Goal: Task Accomplishment & Management: Manage account settings

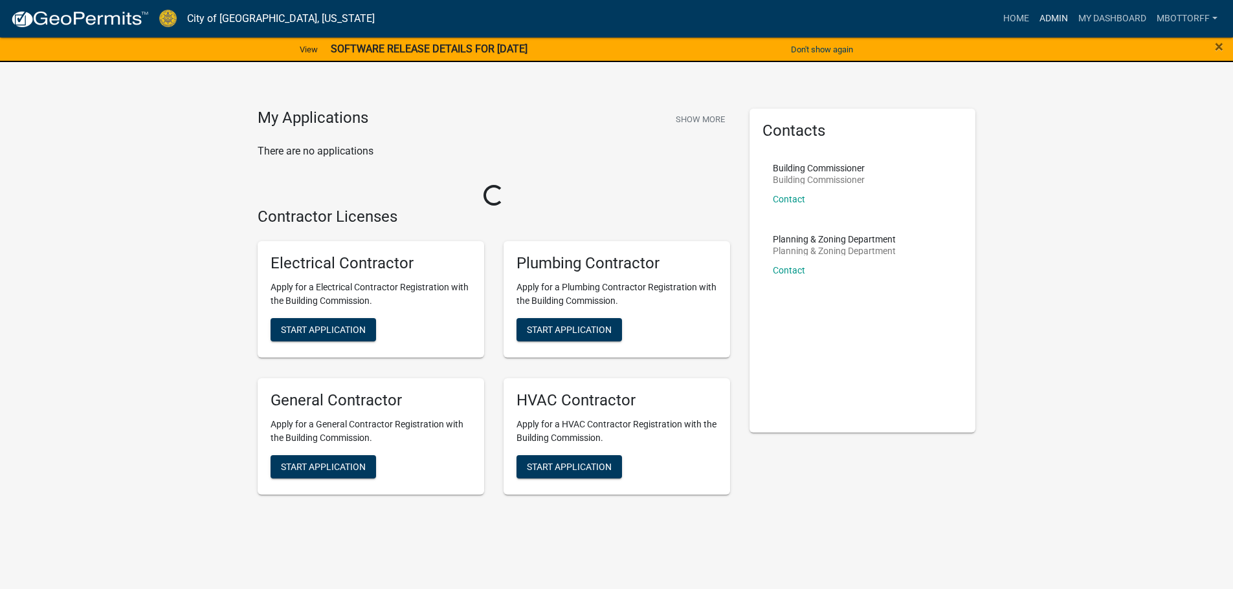
click at [1050, 14] on link "Admin" at bounding box center [1053, 18] width 39 height 25
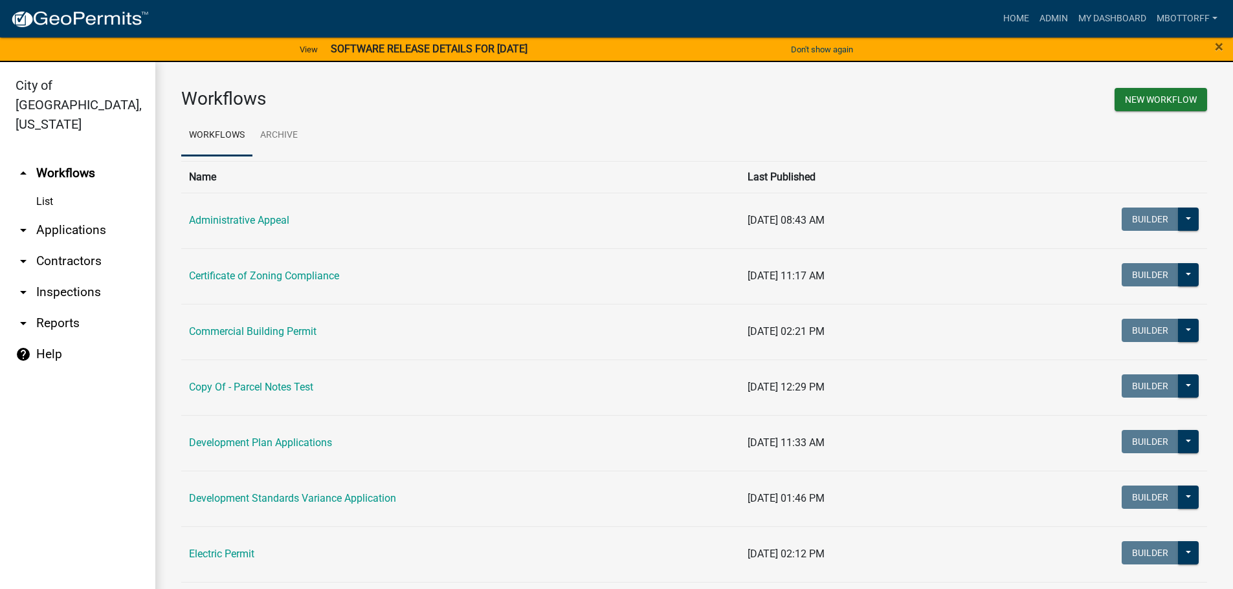
click at [56, 277] on link "arrow_drop_down Inspections" at bounding box center [77, 292] width 155 height 31
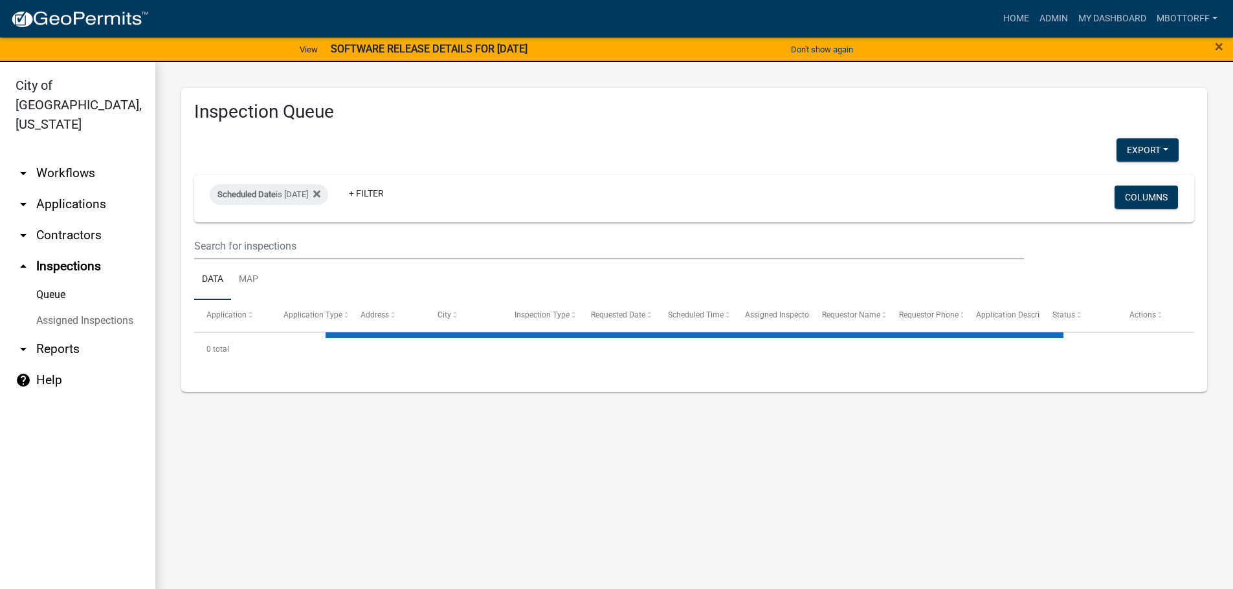
select select "3: 100"
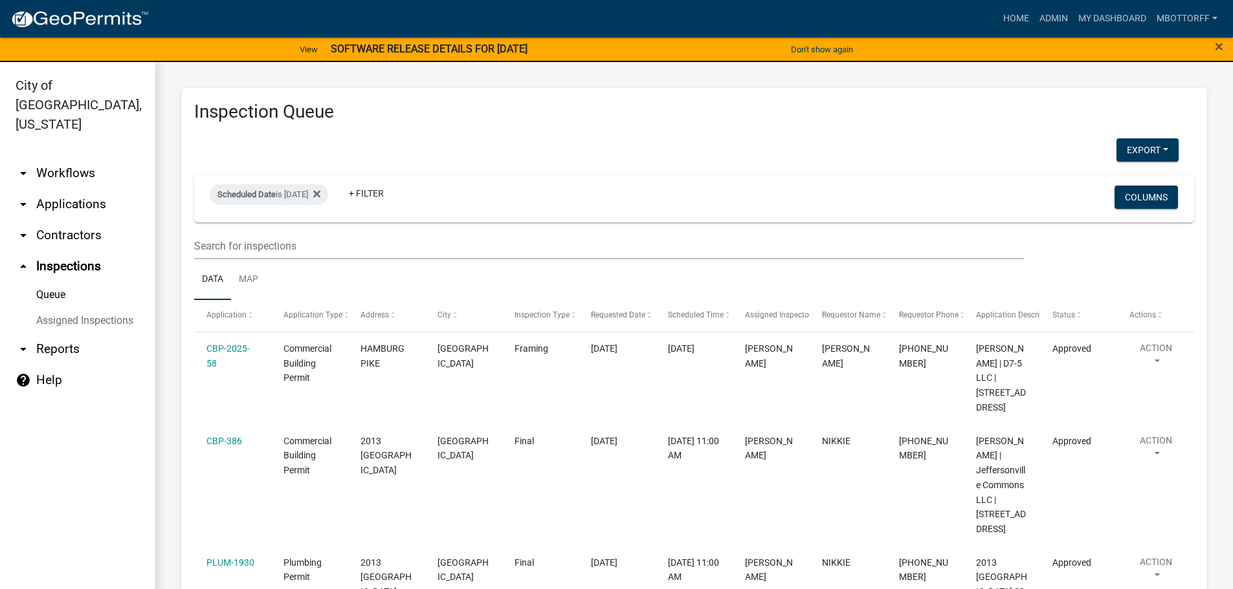
click at [115, 308] on link "Assigned Inspections" at bounding box center [77, 321] width 155 height 26
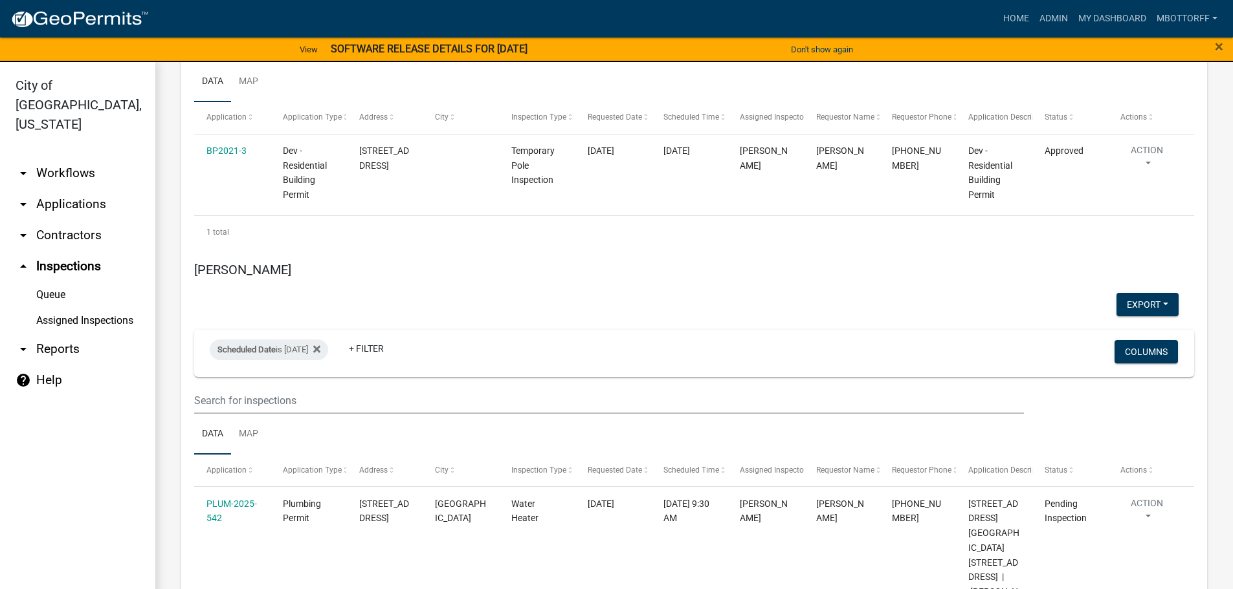
scroll to position [5128, 0]
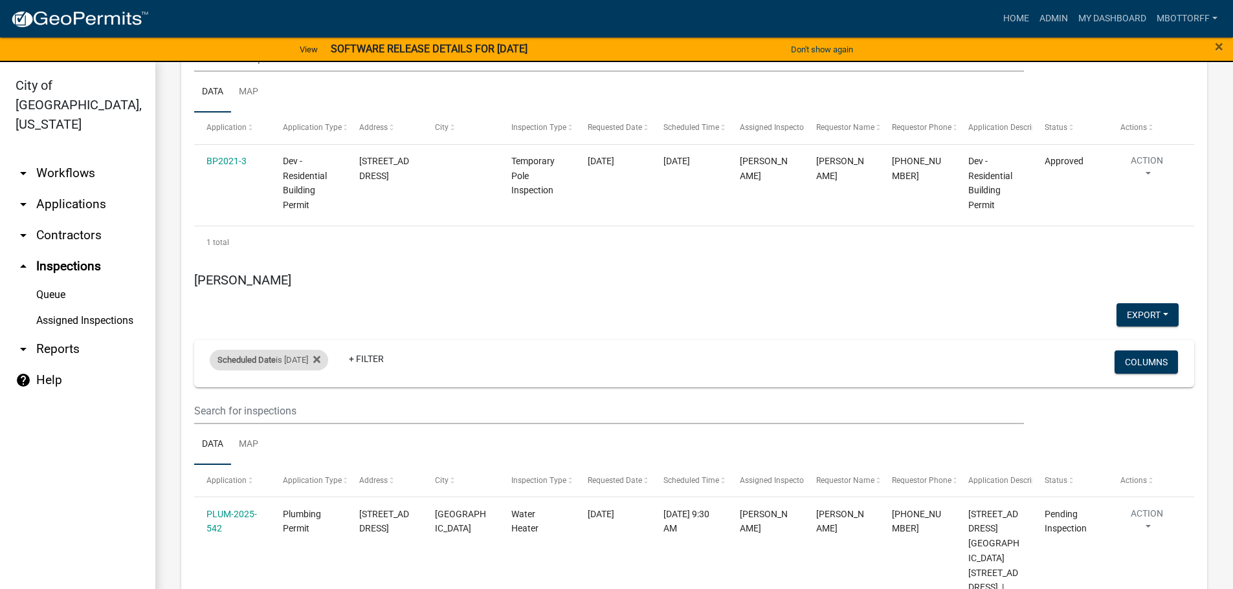
click at [305, 350] on div "Scheduled Date is 10/07/2025" at bounding box center [269, 360] width 118 height 21
click at [319, 335] on input "2025-10-07" at bounding box center [280, 335] width 91 height 27
type input "2025-10-08"
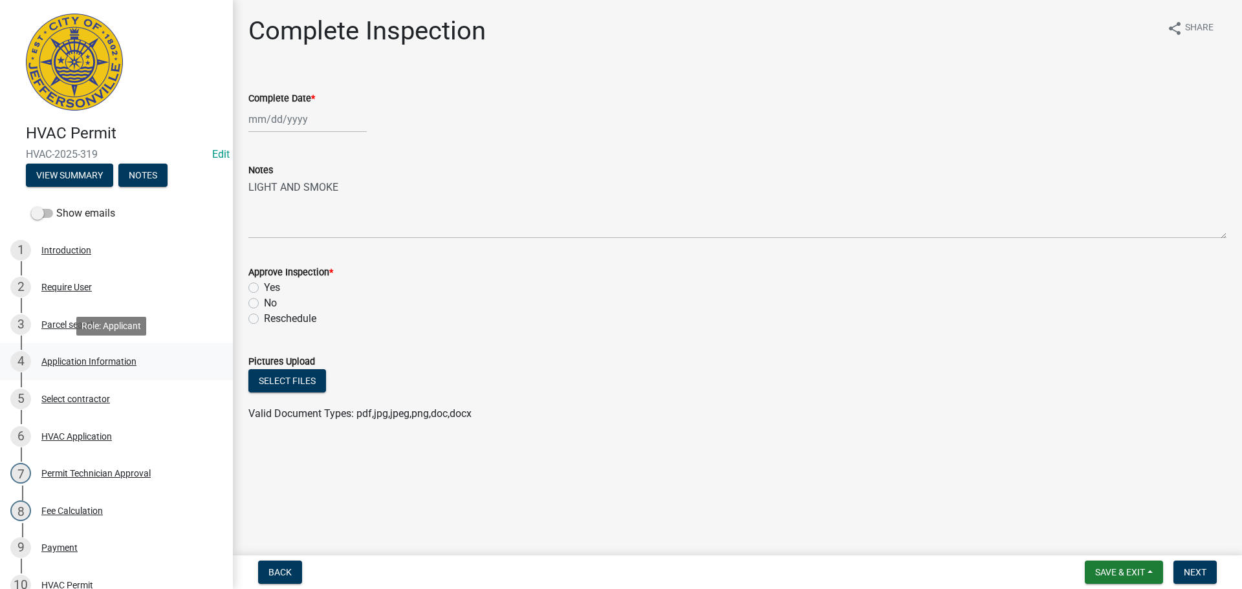
click at [80, 361] on div "Application Information" at bounding box center [88, 361] width 95 height 9
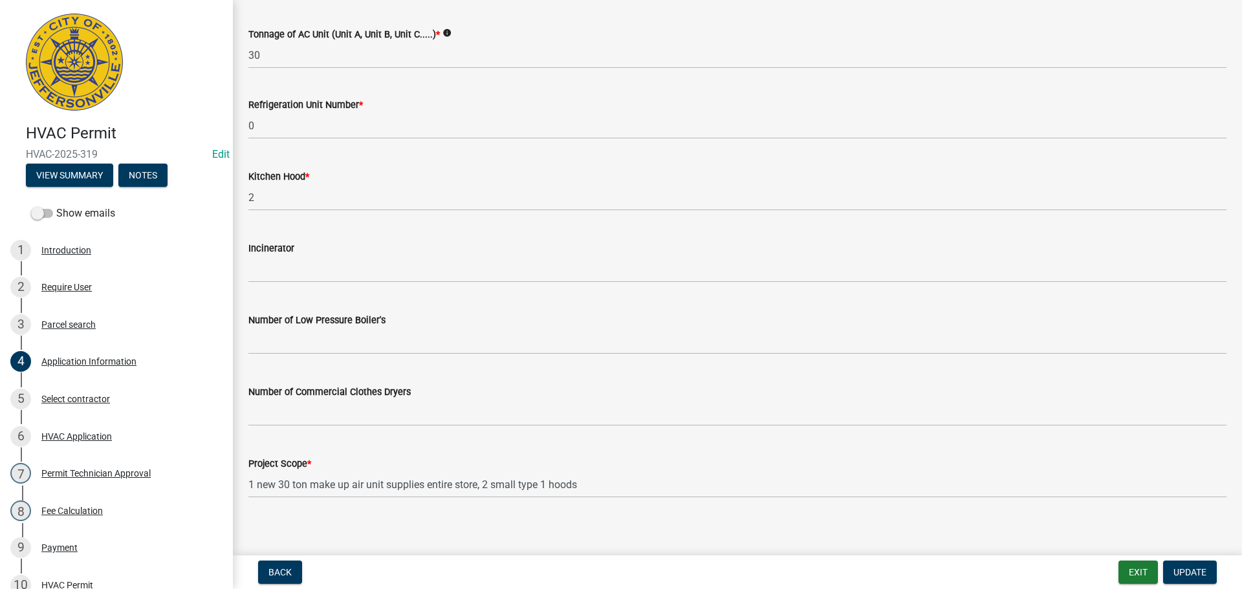
scroll to position [867, 0]
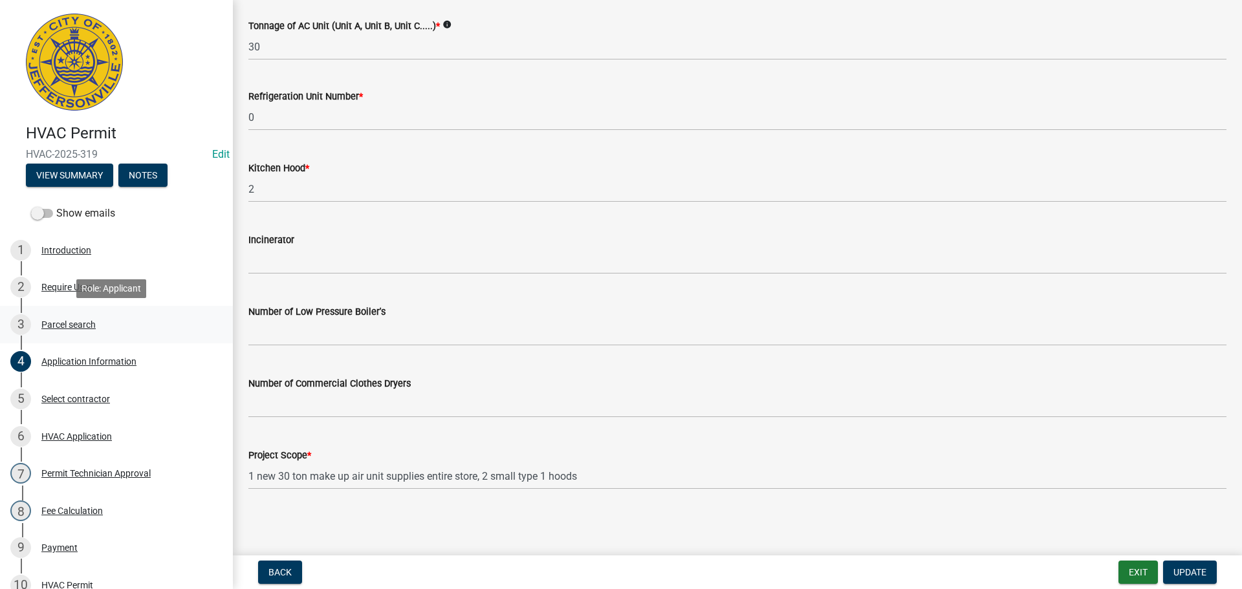
click at [79, 320] on div "Parcel search" at bounding box center [68, 324] width 54 height 9
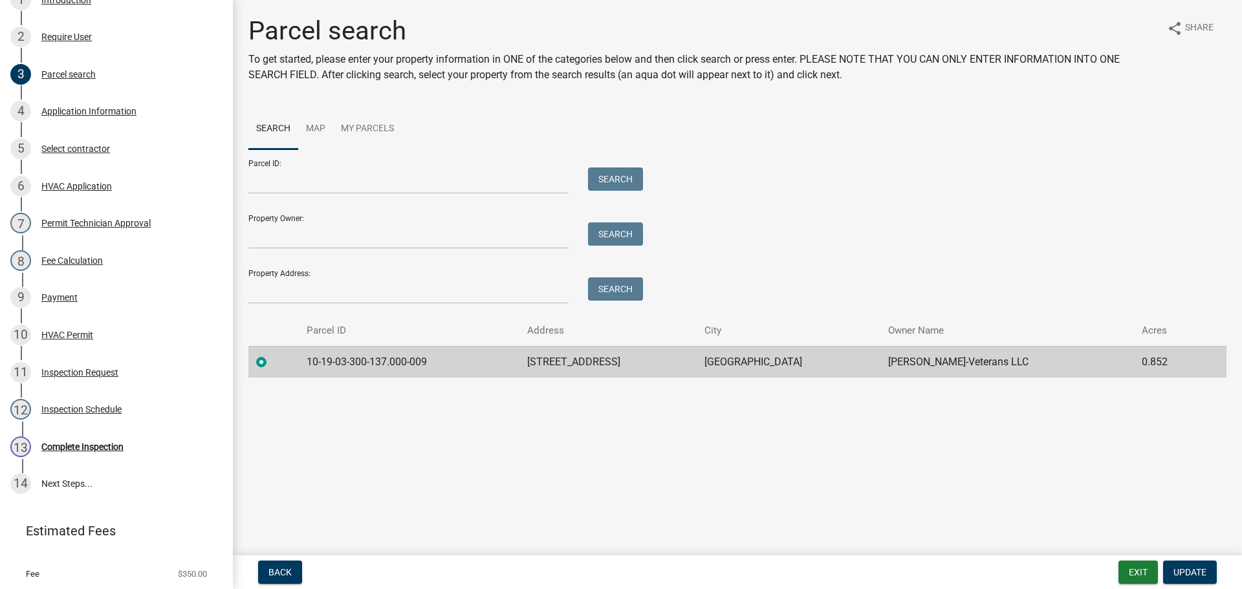
scroll to position [284, 0]
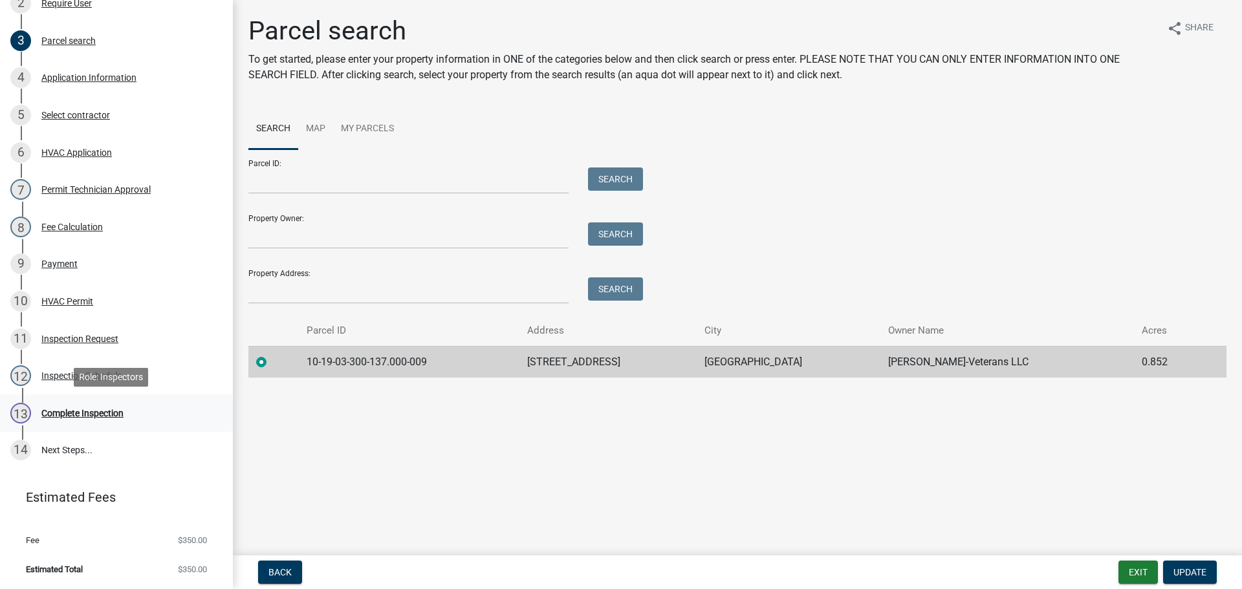
click at [82, 414] on div "Complete Inspection" at bounding box center [82, 413] width 82 height 9
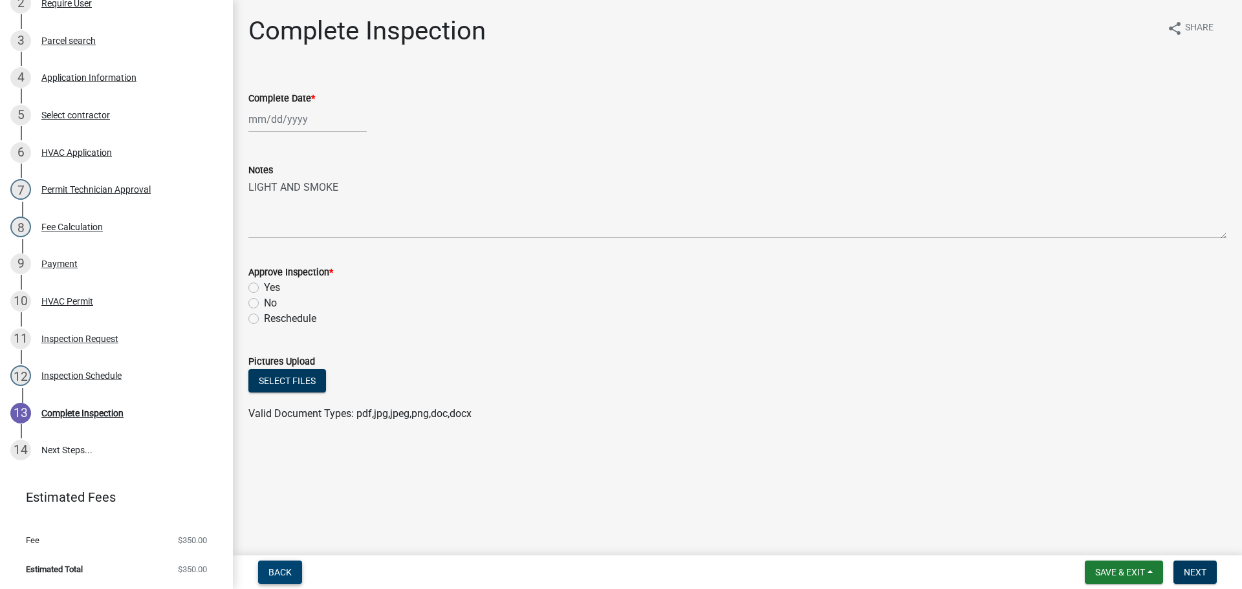
click at [277, 564] on button "Back" at bounding box center [280, 572] width 44 height 23
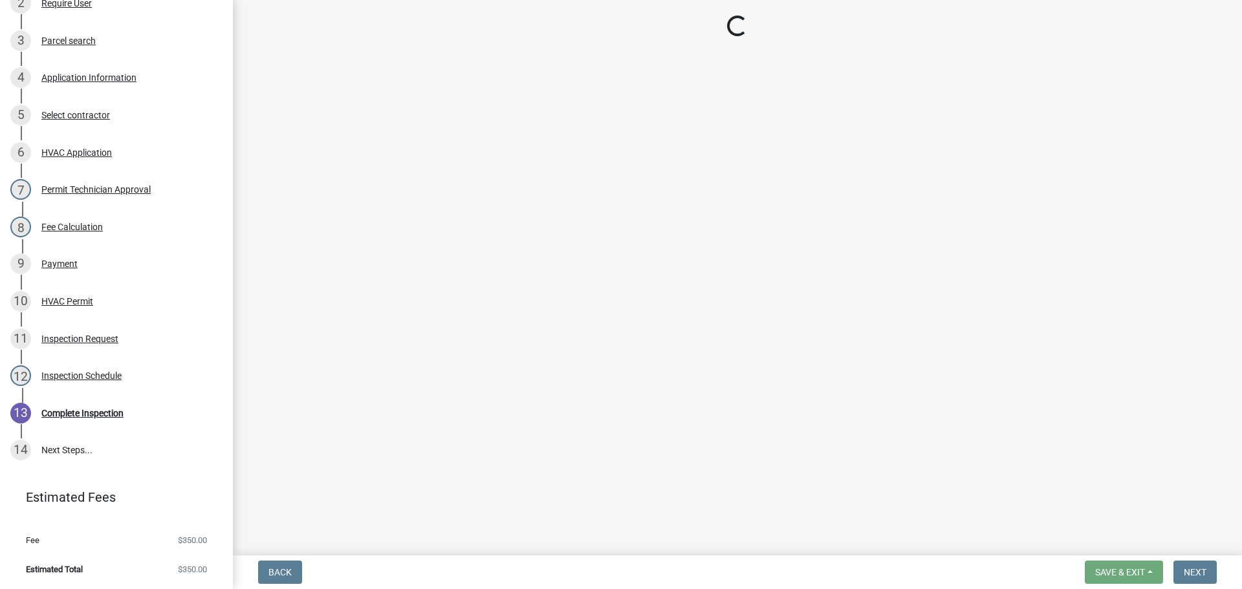
select select "13c97fbc-c819-4cee-844a-0db3d3c4db95"
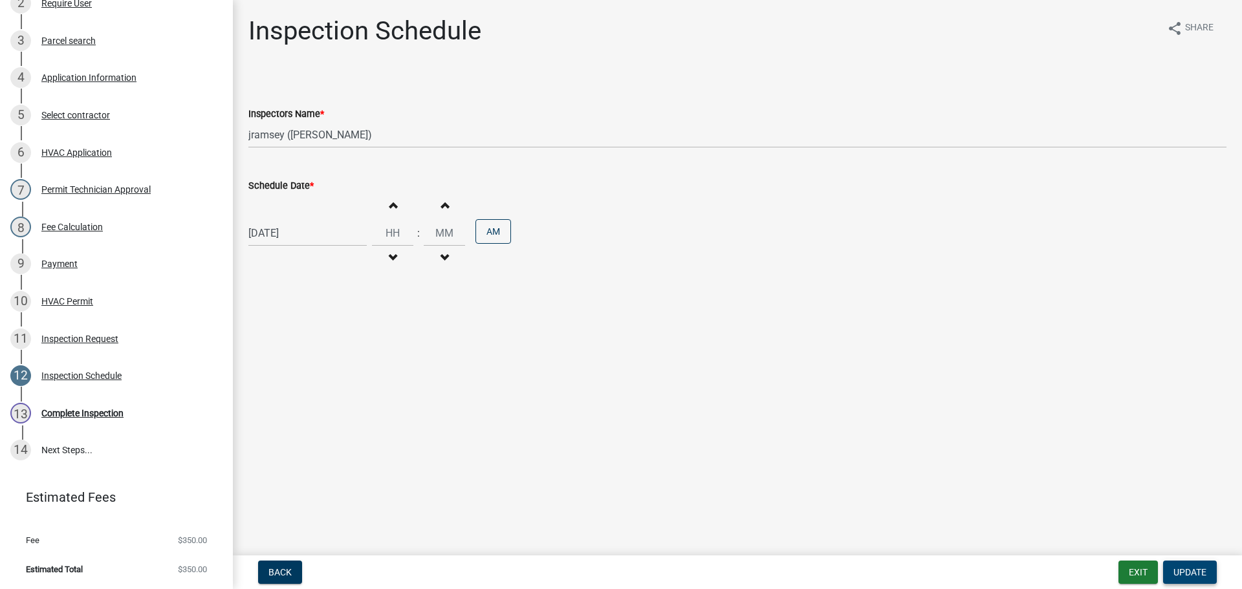
click at [1191, 570] on span "Update" at bounding box center [1190, 572] width 33 height 10
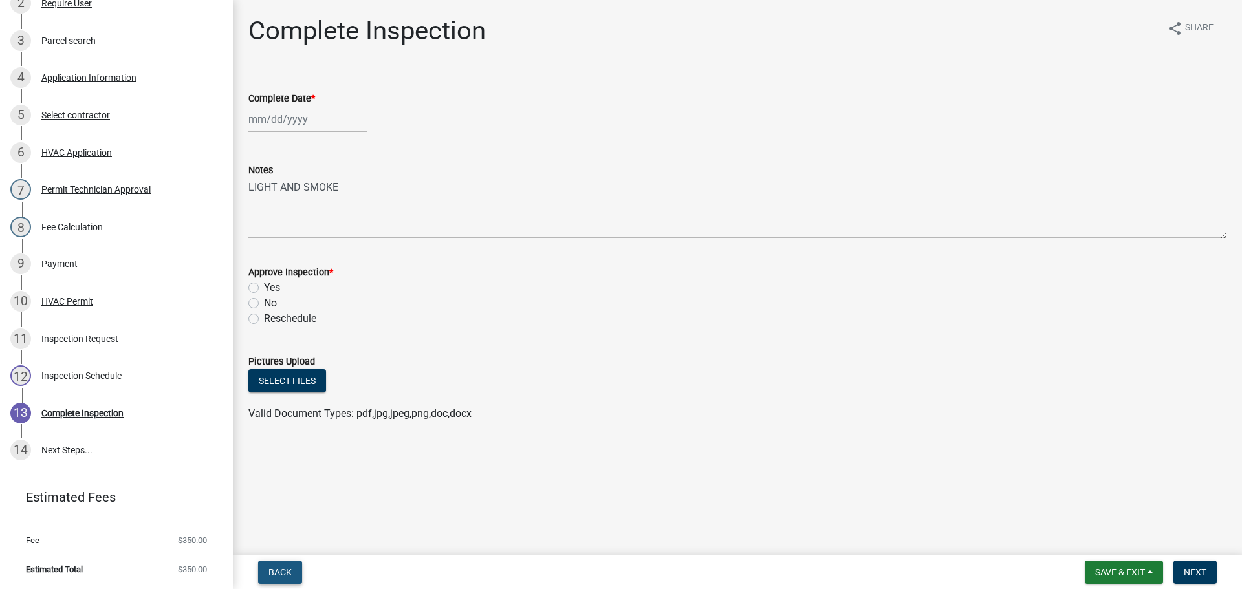
click at [284, 573] on span "Back" at bounding box center [280, 572] width 23 height 10
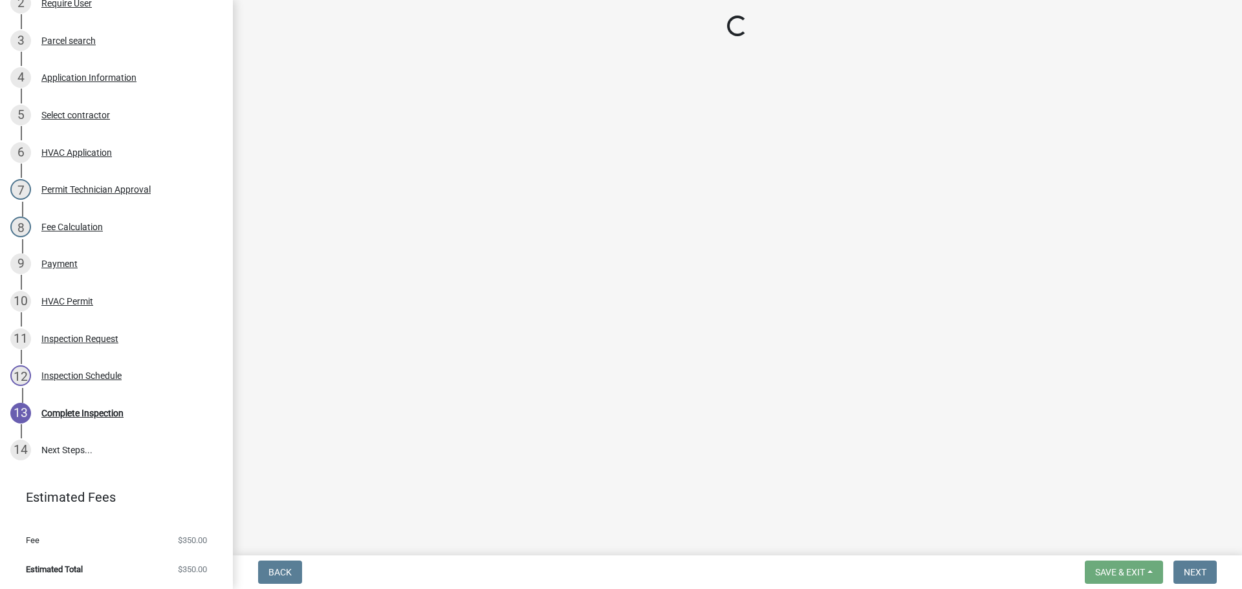
select select "13c97fbc-c819-4cee-844a-0db3d3c4db95"
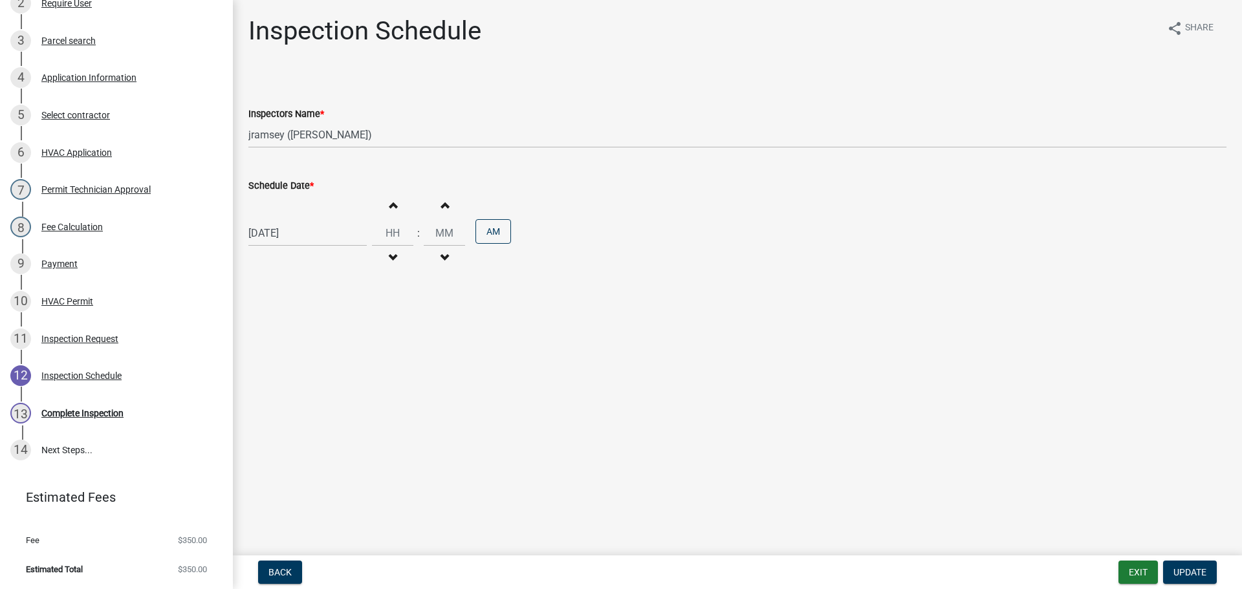
scroll to position [0, 0]
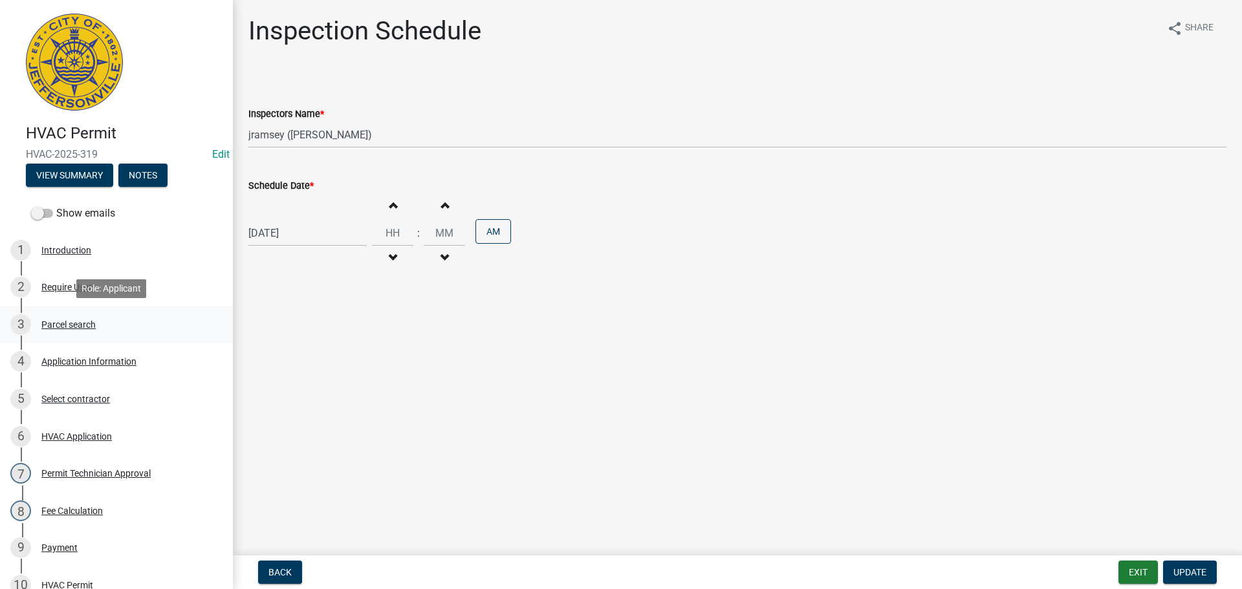
click at [69, 324] on div "Parcel search" at bounding box center [68, 324] width 54 height 9
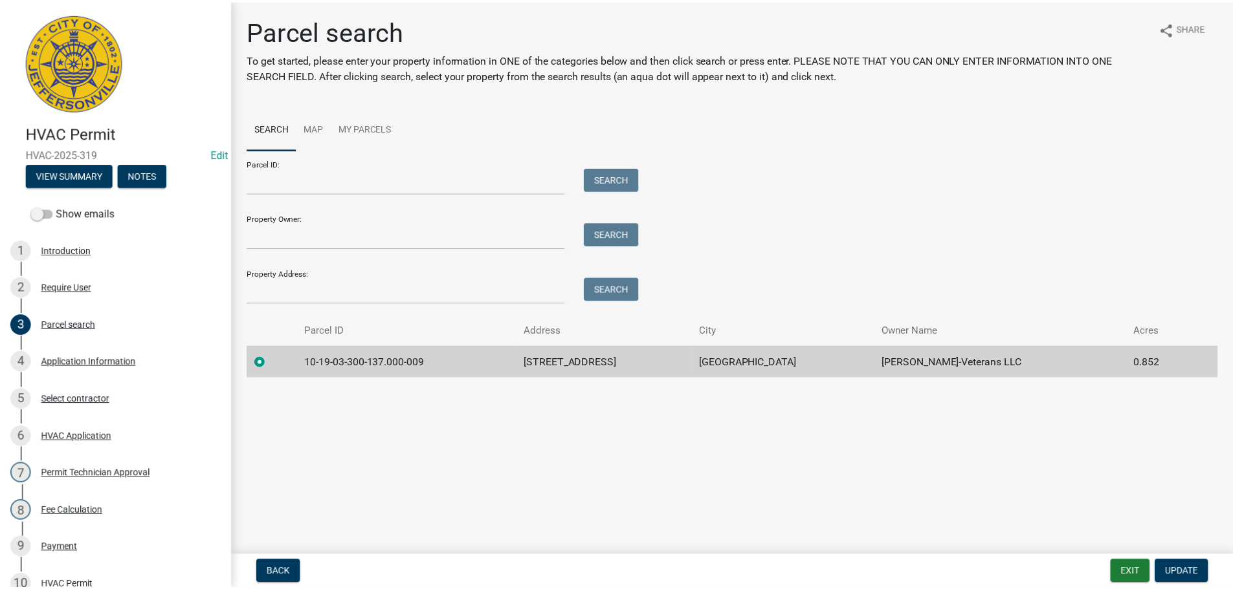
scroll to position [284, 0]
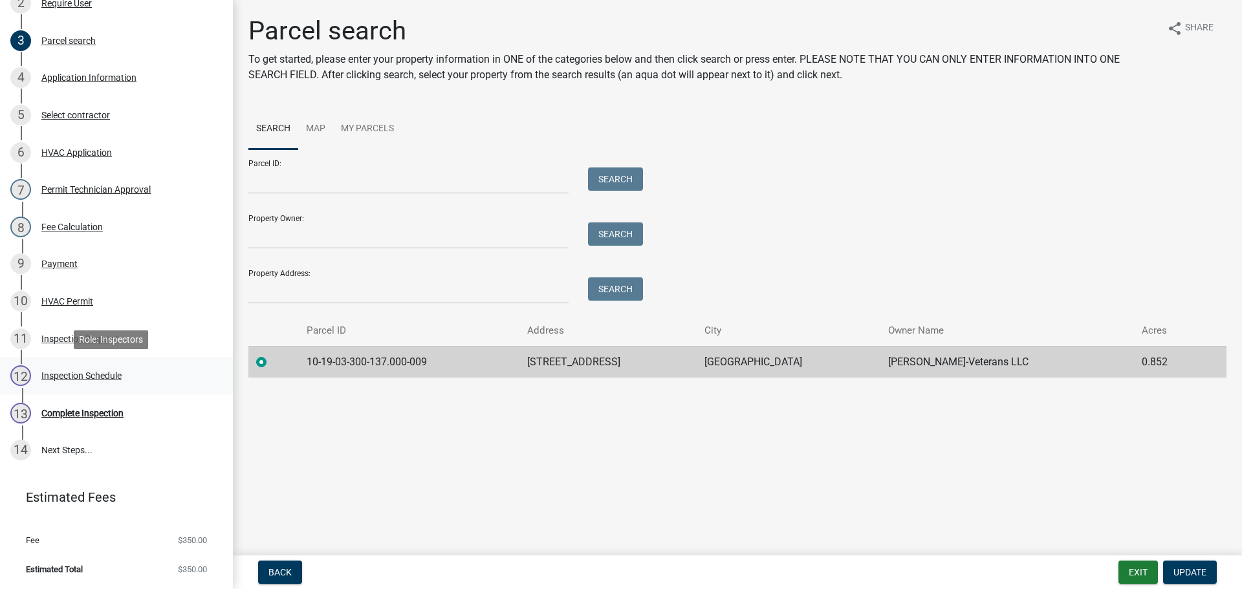
click at [68, 376] on div "Inspection Schedule" at bounding box center [81, 375] width 80 height 9
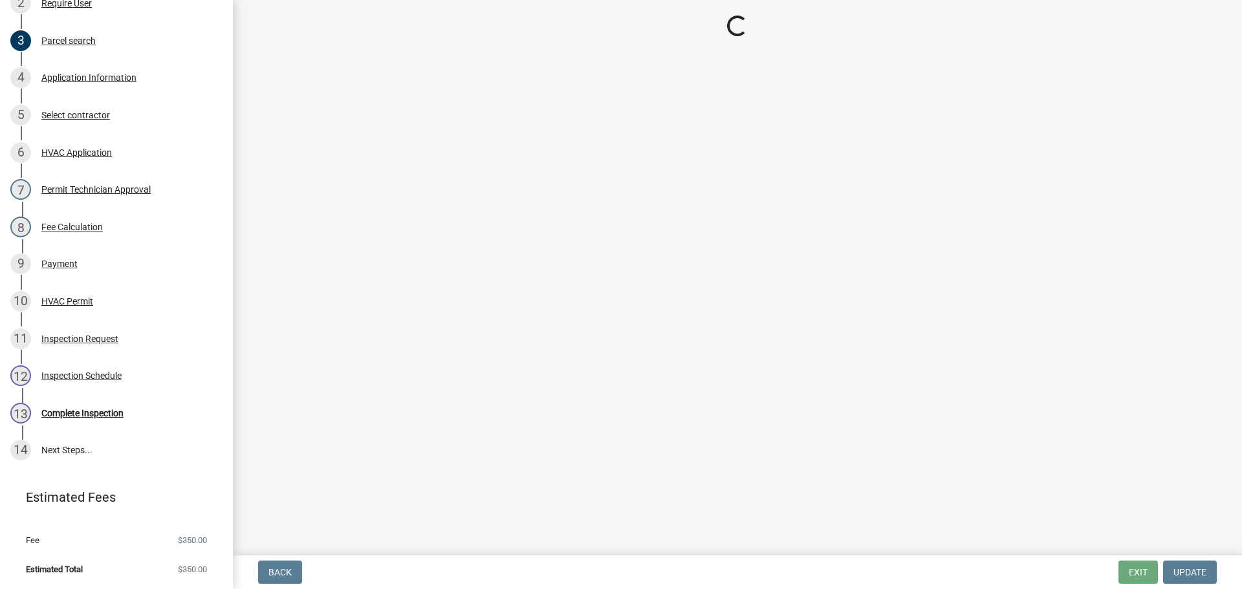
select select "13c97fbc-c819-4cee-844a-0db3d3c4db95"
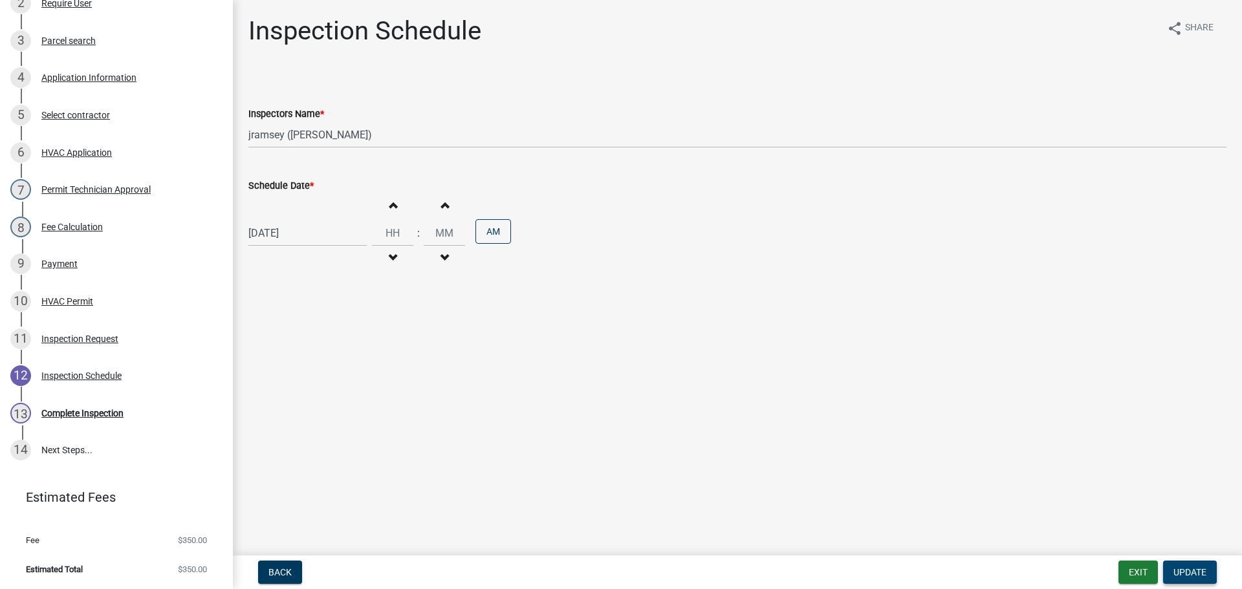
click at [1192, 575] on span "Update" at bounding box center [1190, 572] width 33 height 10
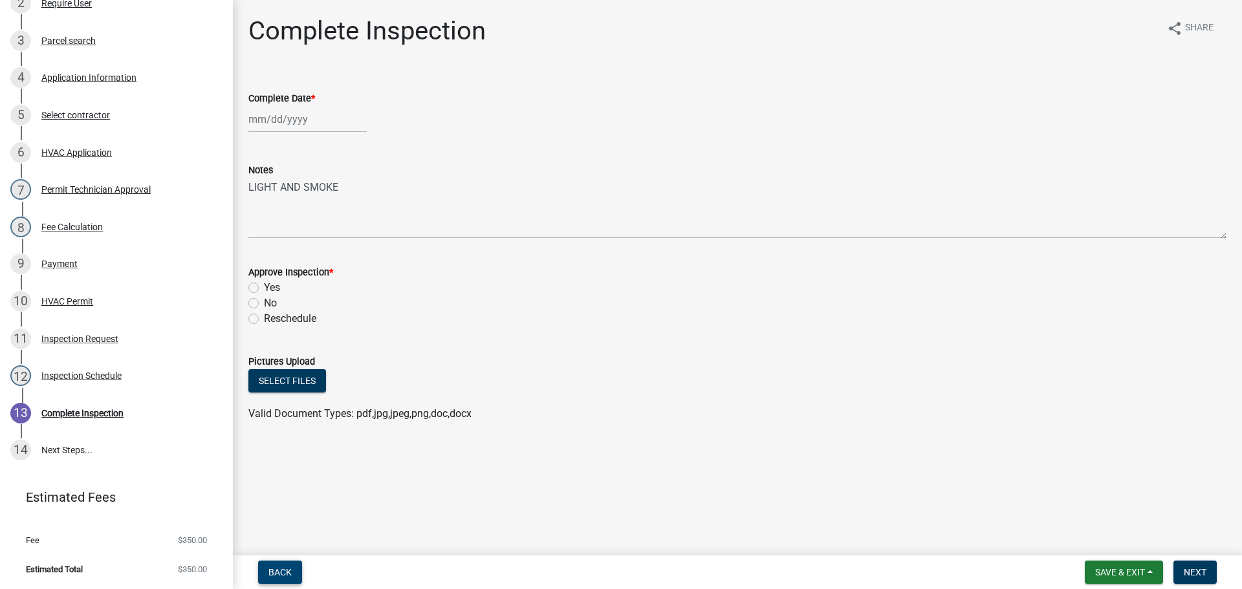
click at [277, 568] on span "Back" at bounding box center [280, 572] width 23 height 10
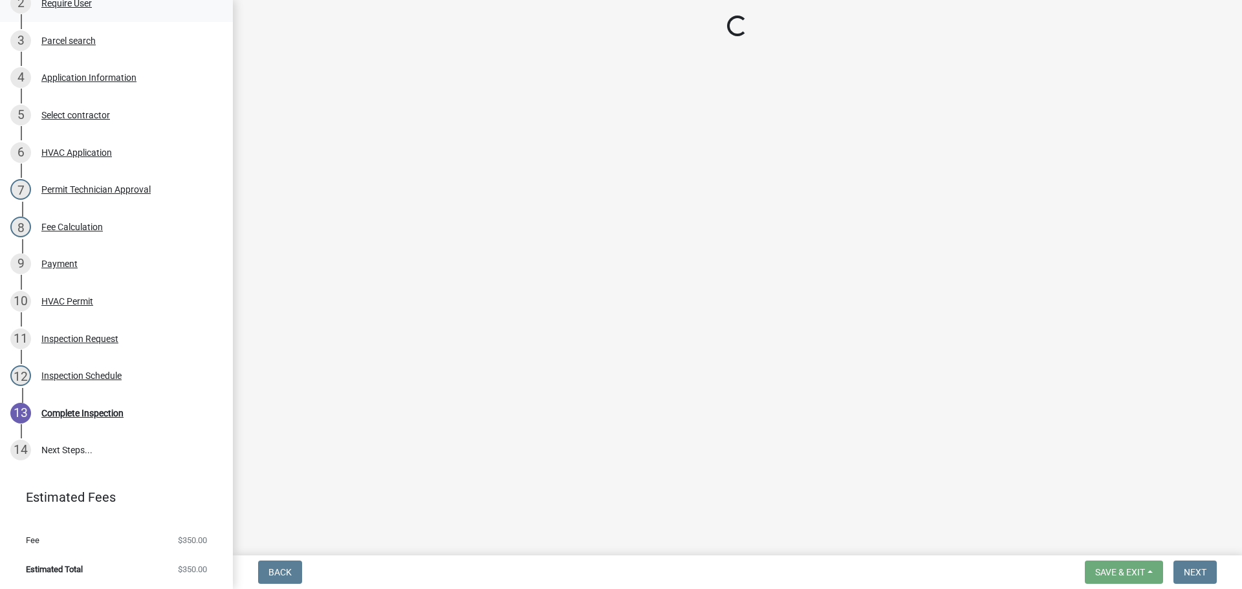
select select "13c97fbc-c819-4cee-844a-0db3d3c4db95"
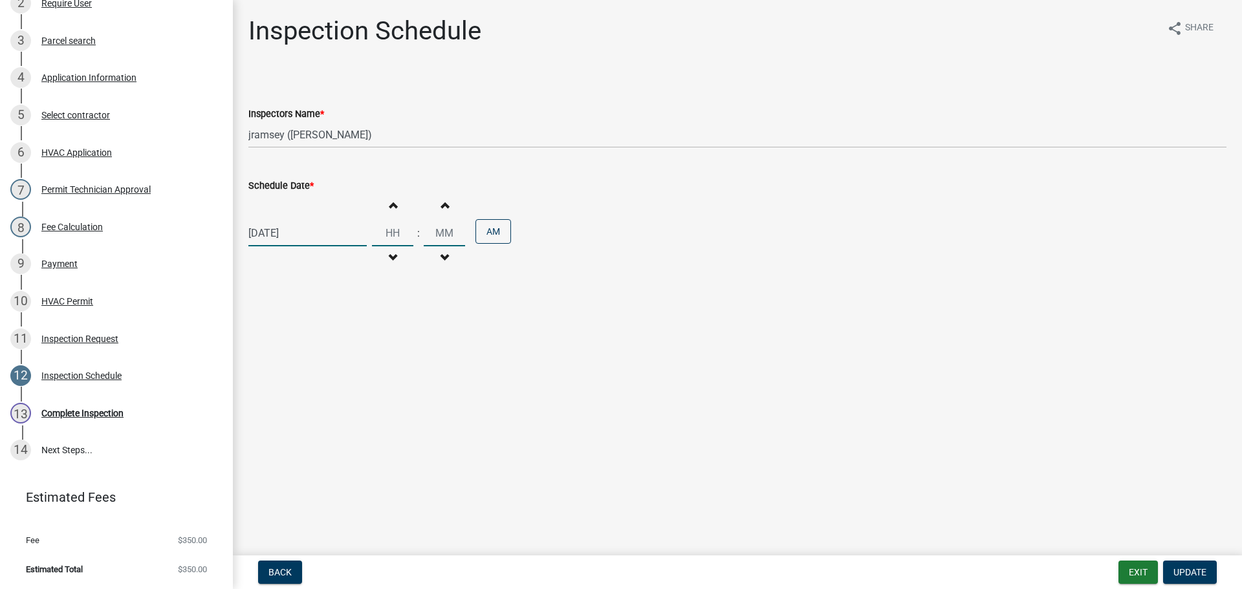
click at [391, 226] on input "Hours" at bounding box center [392, 233] width 41 height 27
type input "10"
type input "00"
click at [1194, 575] on span "Update" at bounding box center [1190, 572] width 33 height 10
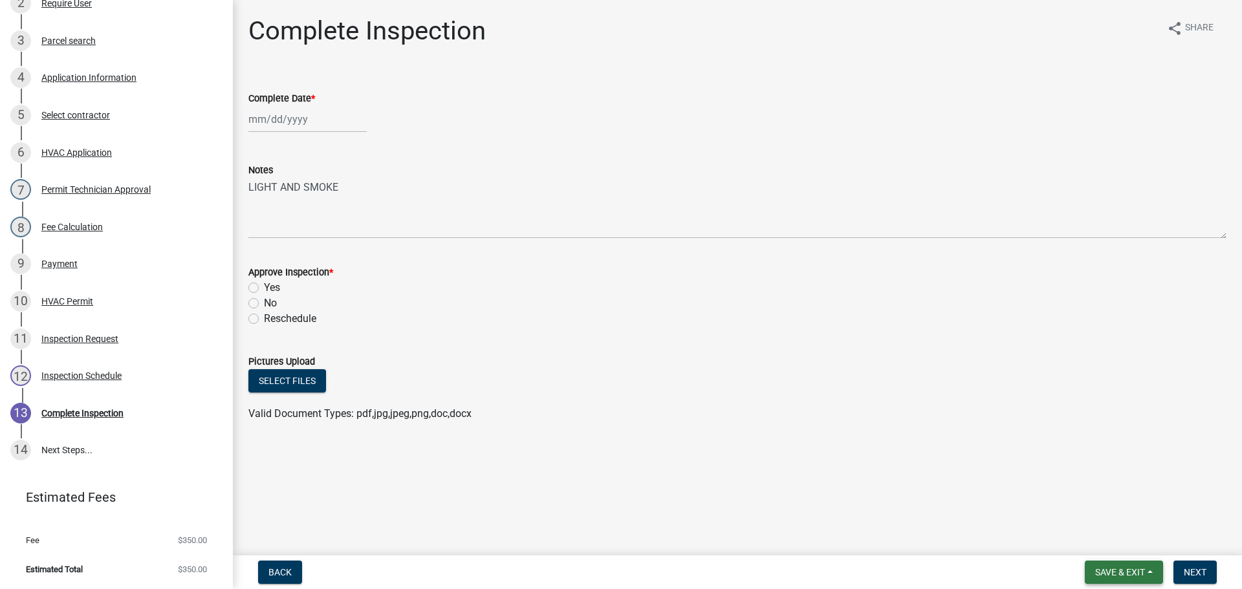
click at [1115, 572] on span "Save & Exit" at bounding box center [1121, 572] width 50 height 10
click at [1099, 544] on button "Save & Exit" at bounding box center [1112, 538] width 104 height 31
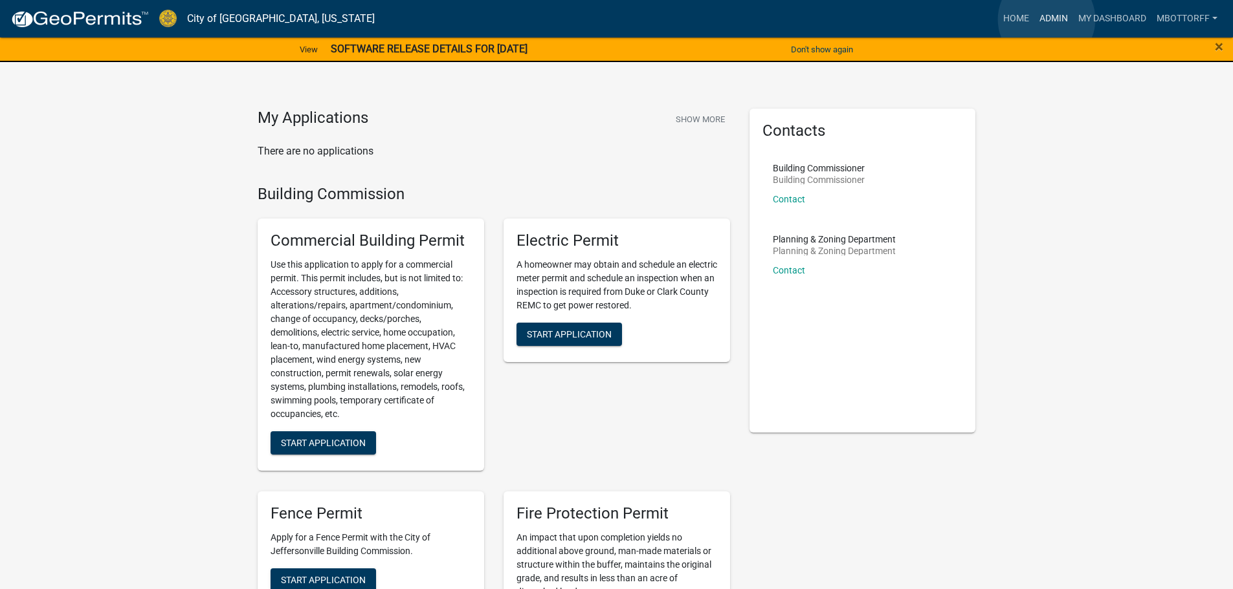
click at [1047, 19] on link "Admin" at bounding box center [1053, 18] width 39 height 25
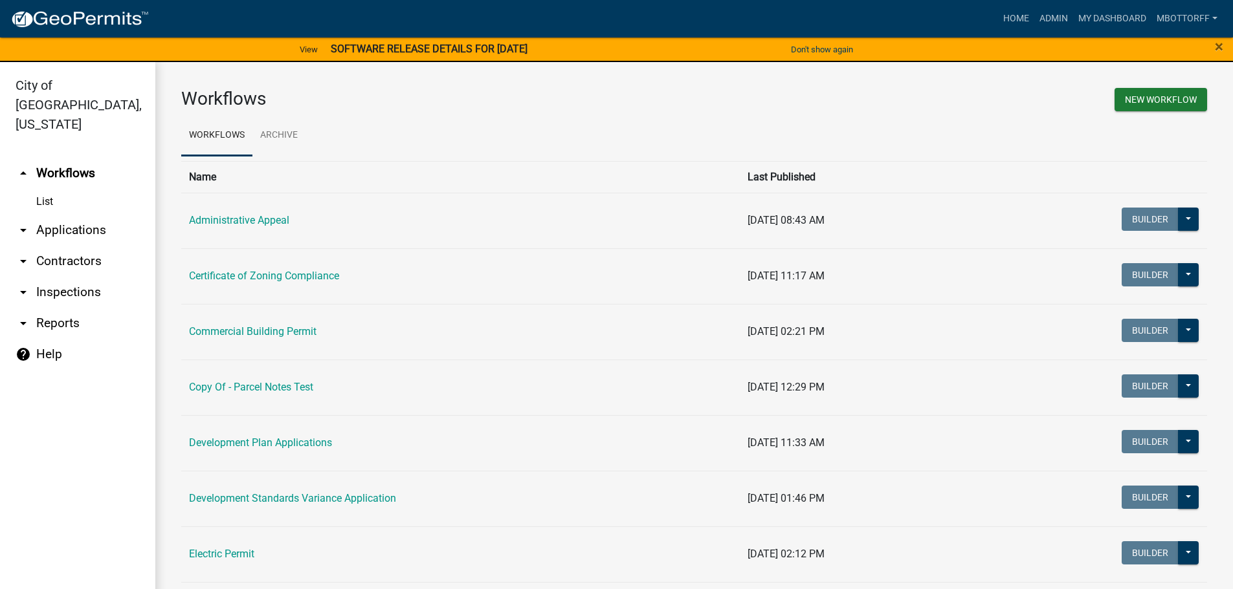
click at [47, 277] on link "arrow_drop_down Inspections" at bounding box center [77, 292] width 155 height 31
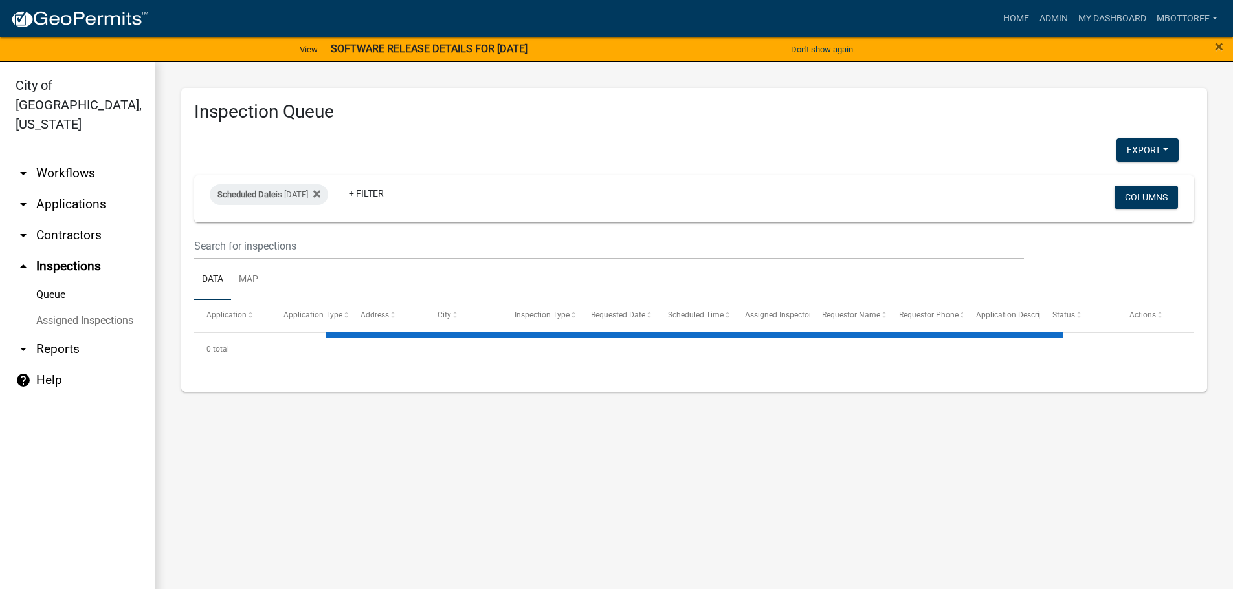
select select "3: 100"
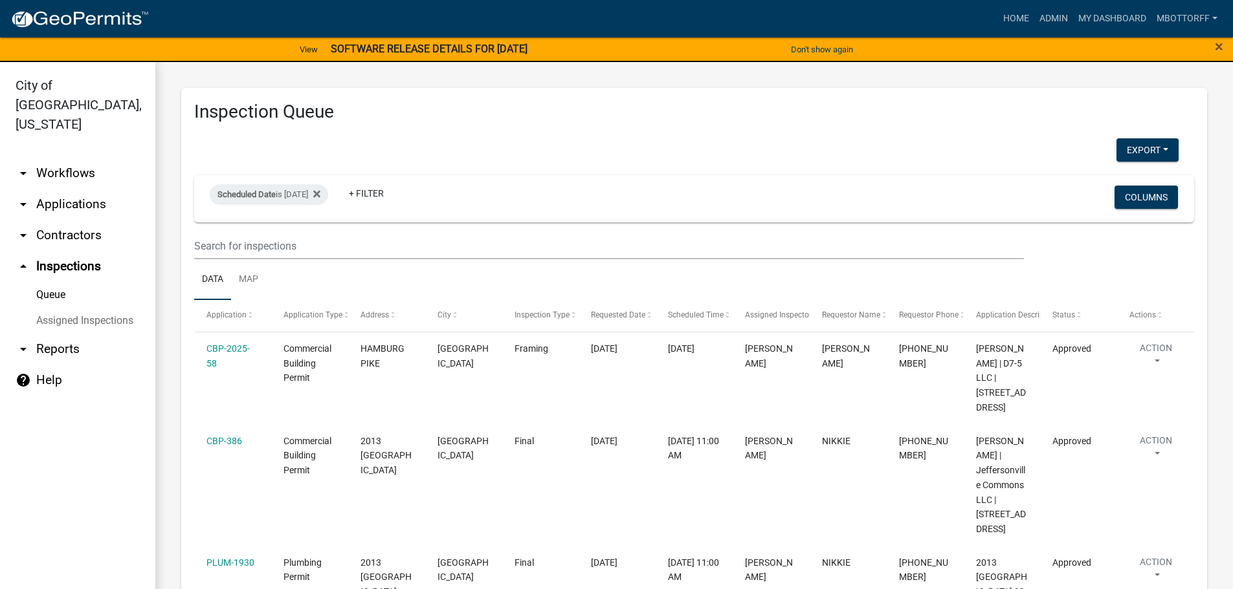
click at [77, 308] on link "Assigned Inspections" at bounding box center [77, 321] width 155 height 26
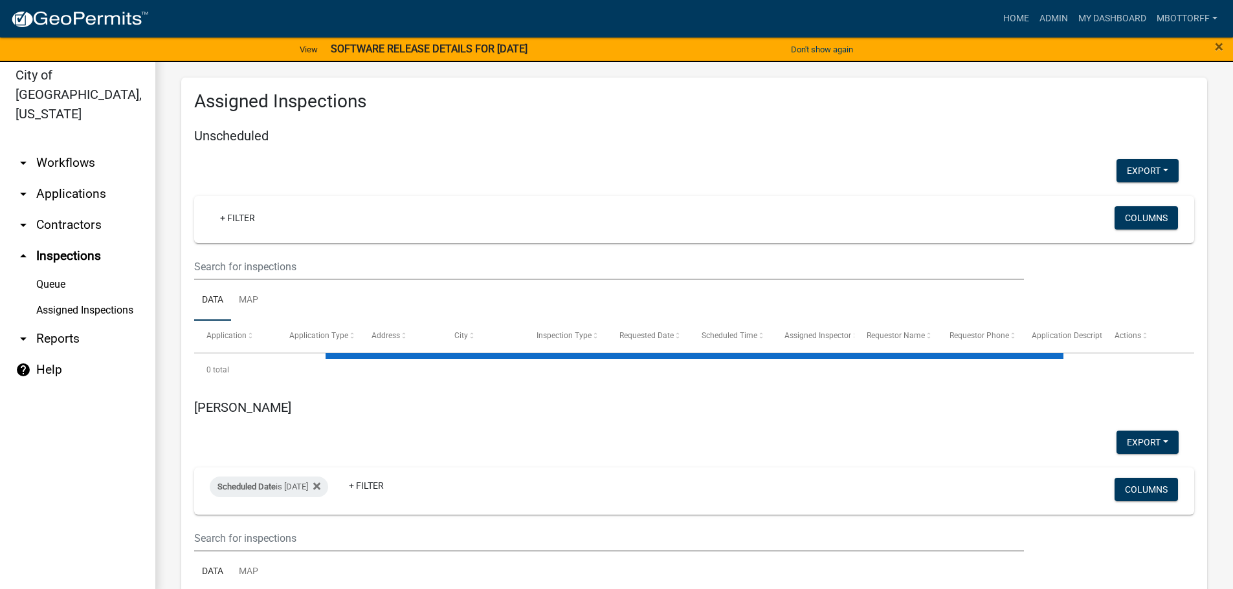
scroll to position [16, 0]
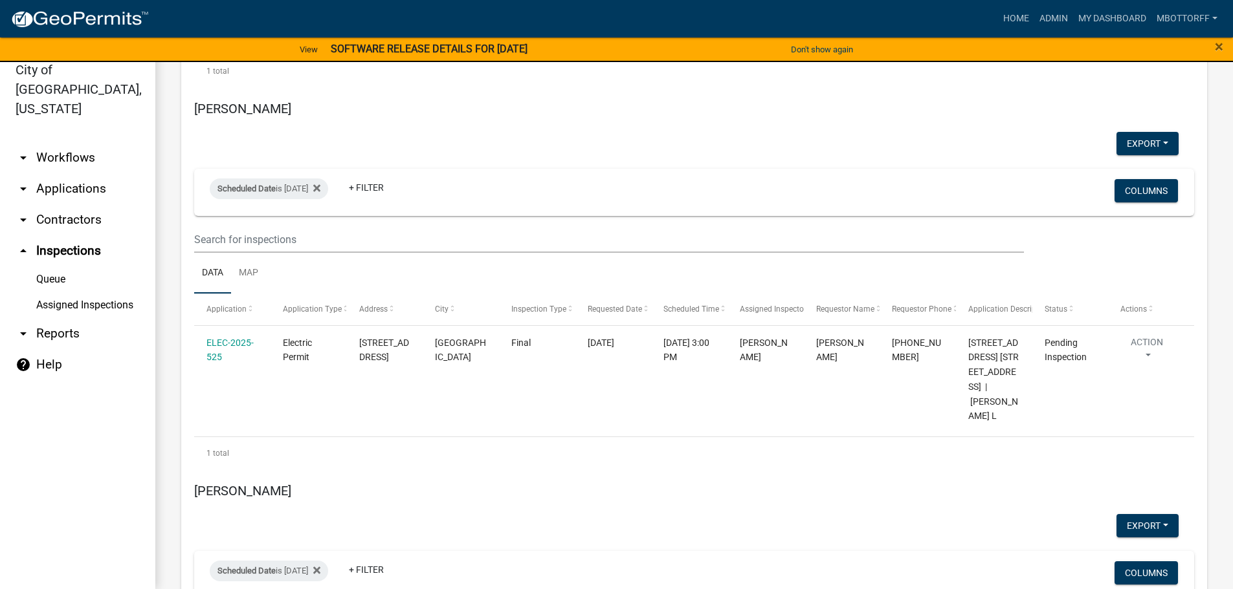
scroll to position [2847, 0]
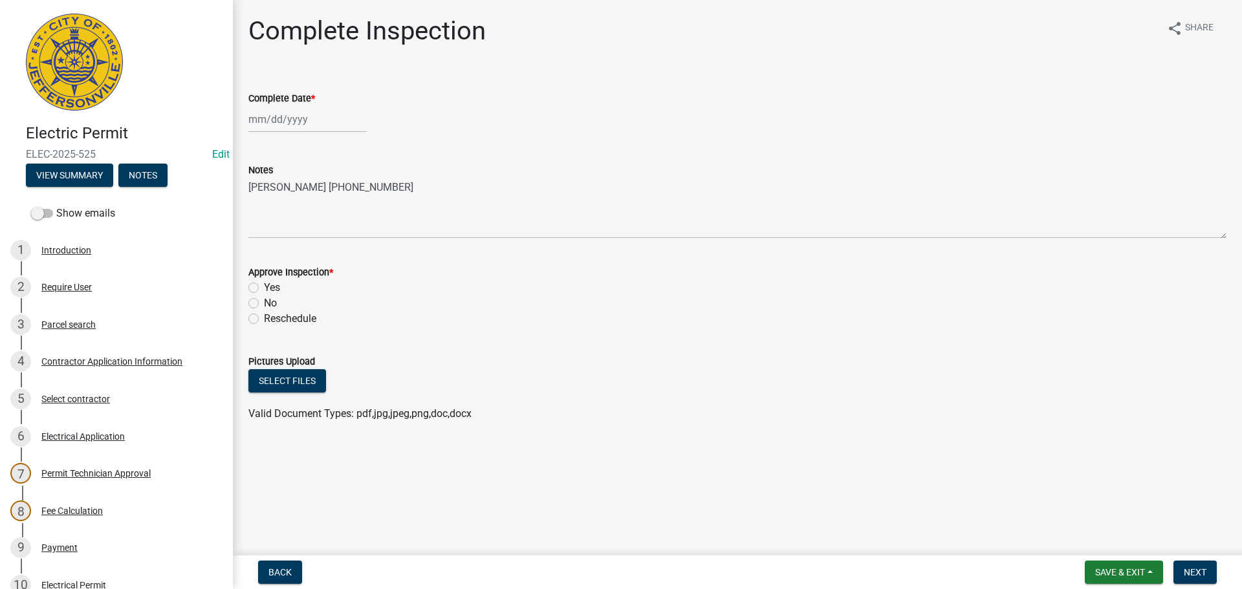
select select "10"
select select "2025"
click at [265, 117] on div "Jan Feb Mar Apr May Jun Jul Aug Sep Oct Nov Dec 1525 1526 1527 1528 1529 1530 1…" at bounding box center [307, 119] width 118 height 27
click at [256, 210] on div "6" at bounding box center [261, 209] width 21 height 21
type input "[DATE]"
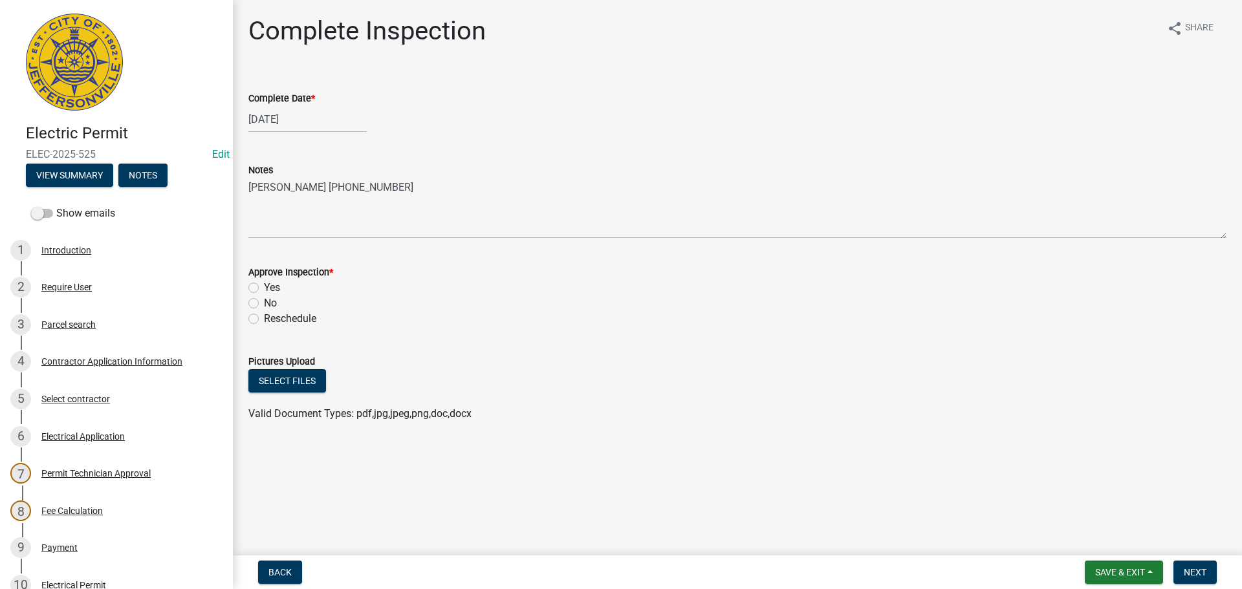
drag, startPoint x: 250, startPoint y: 288, endPoint x: 296, endPoint y: 269, distance: 49.3
click at [264, 287] on label "Yes" at bounding box center [272, 288] width 16 height 16
click at [264, 287] on input "Yes" at bounding box center [268, 284] width 8 height 8
radio input "true"
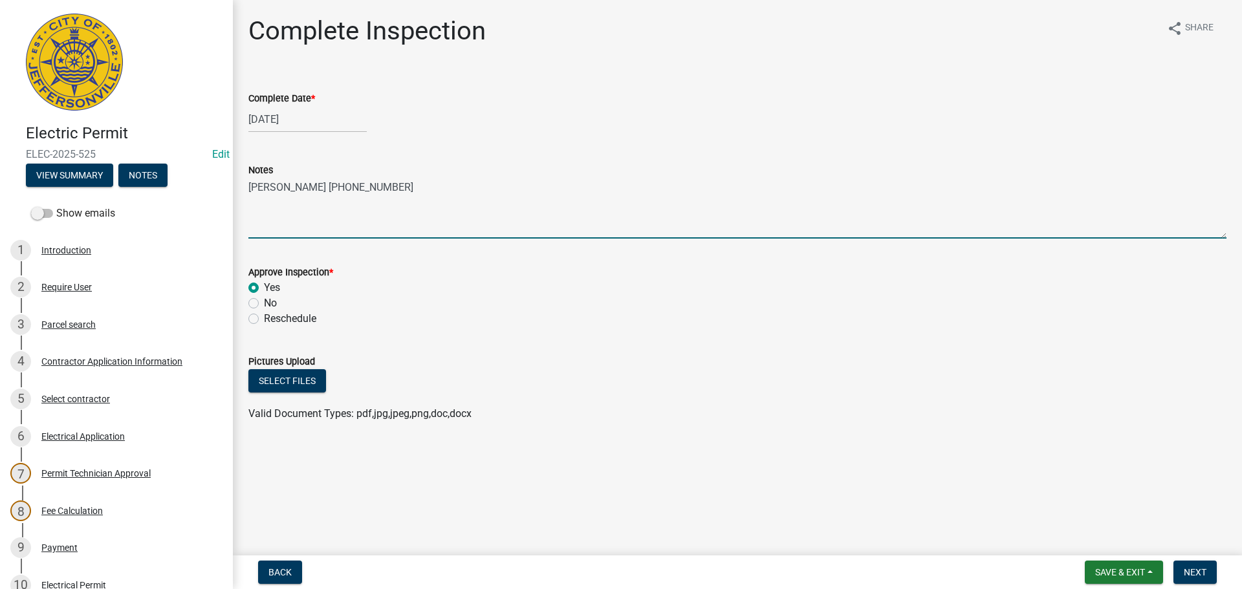
click at [367, 184] on textarea "DANIEL 502-823-4409" at bounding box center [737, 208] width 978 height 61
type textarea "DANIEL 502-823-4409 LW"
click at [64, 324] on div "Parcel search" at bounding box center [68, 324] width 54 height 9
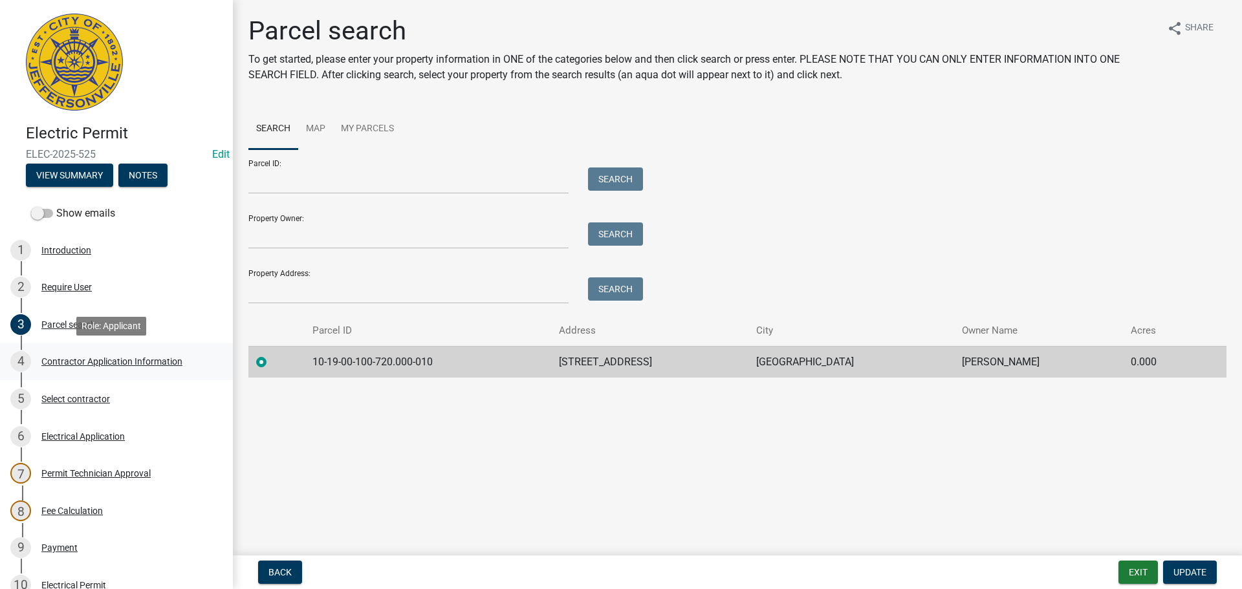
click at [76, 362] on div "Contractor Application Information" at bounding box center [111, 361] width 141 height 9
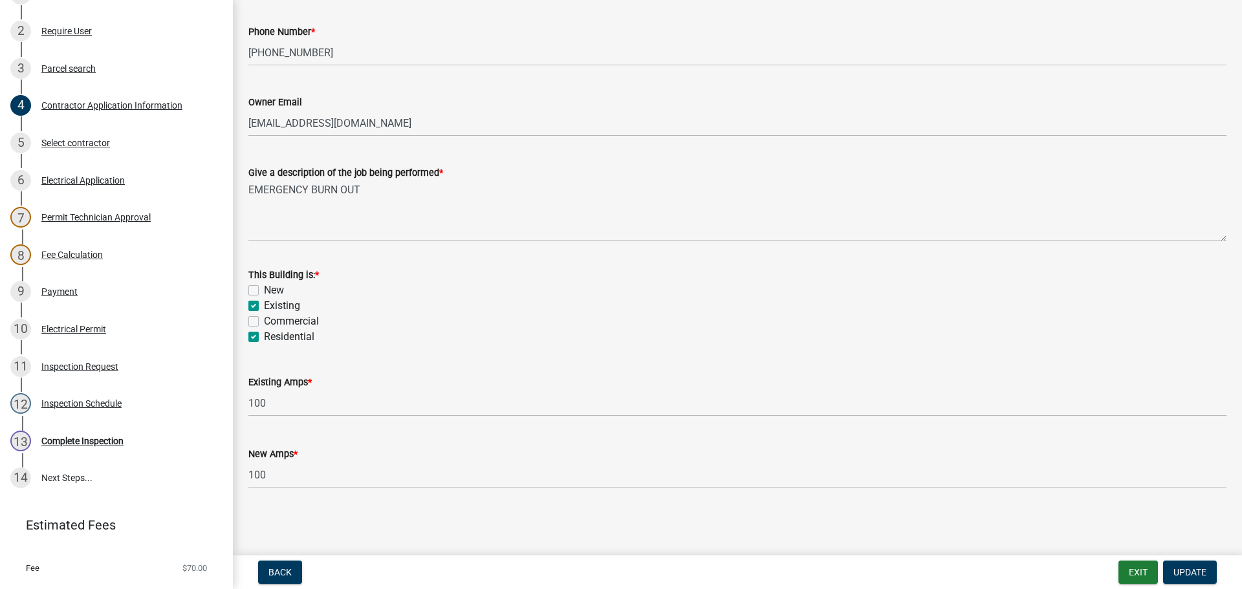
scroll to position [284, 0]
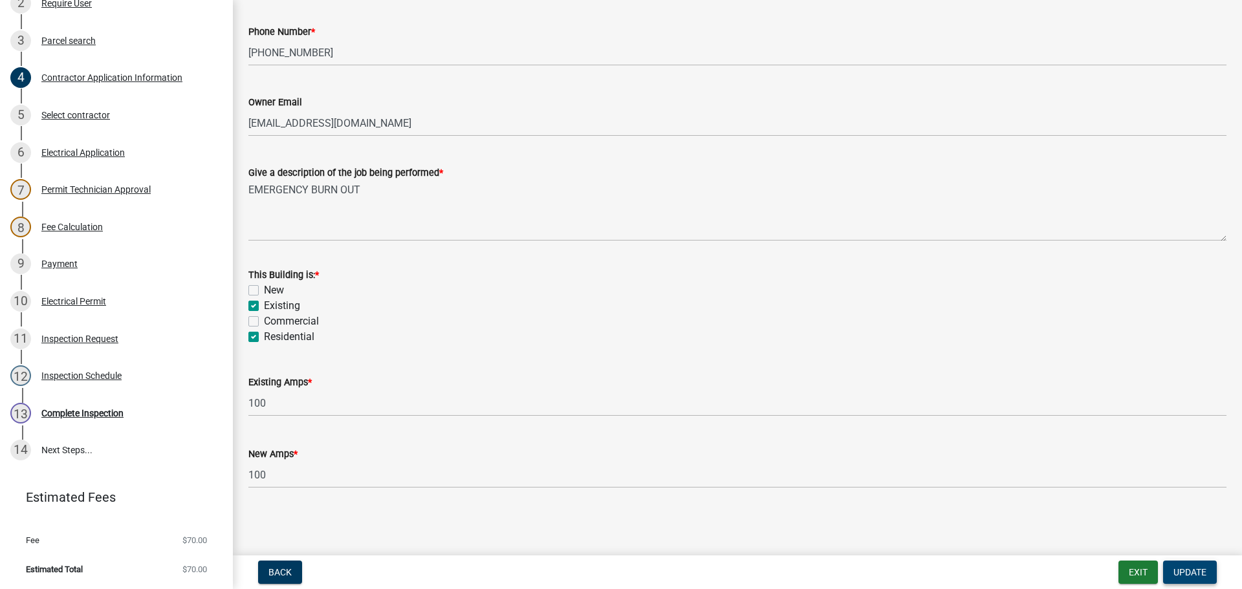
click at [1185, 568] on span "Update" at bounding box center [1190, 572] width 33 height 10
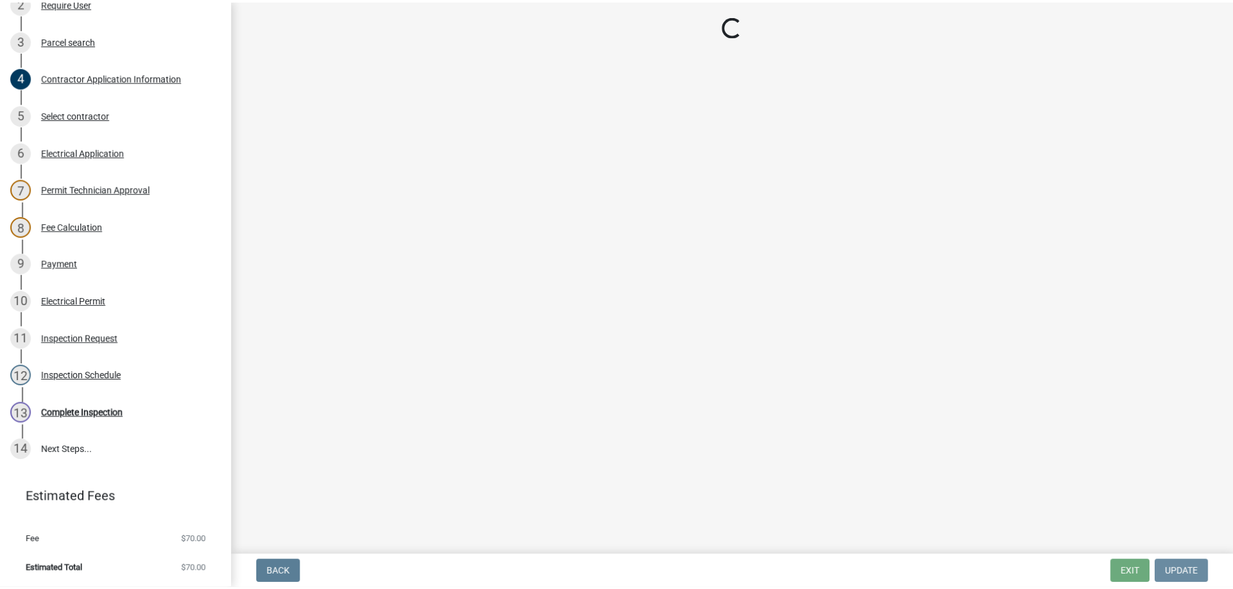
scroll to position [0, 0]
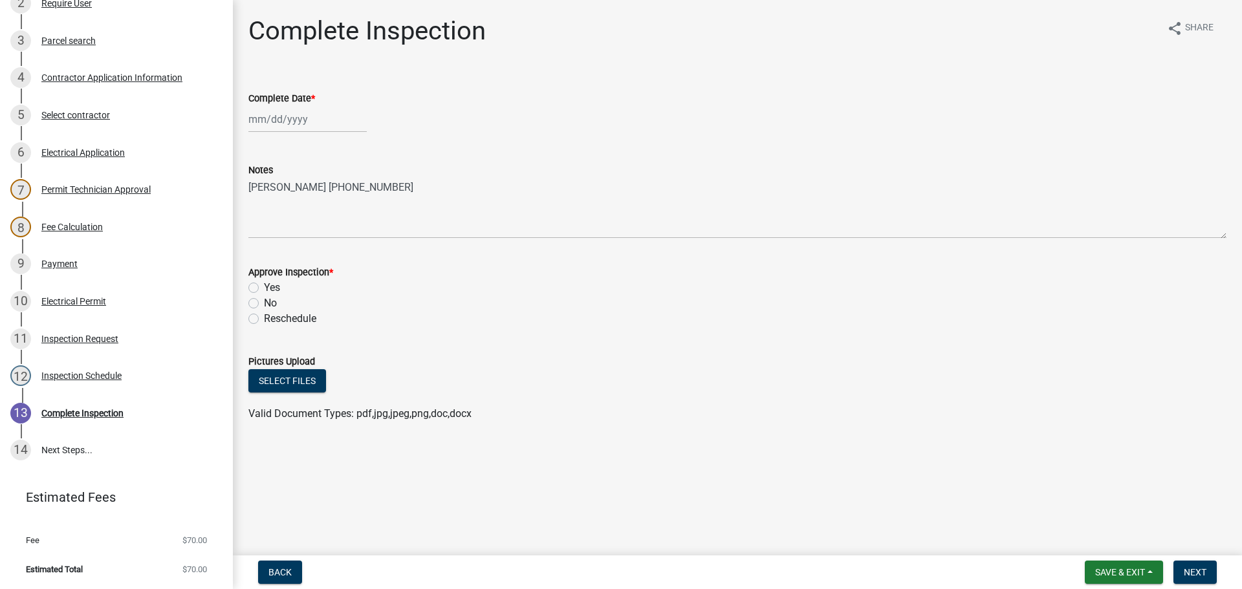
click at [270, 118] on div at bounding box center [307, 119] width 118 height 27
select select "10"
select select "2025"
click at [263, 206] on div "6" at bounding box center [261, 209] width 21 height 21
type input "[DATE]"
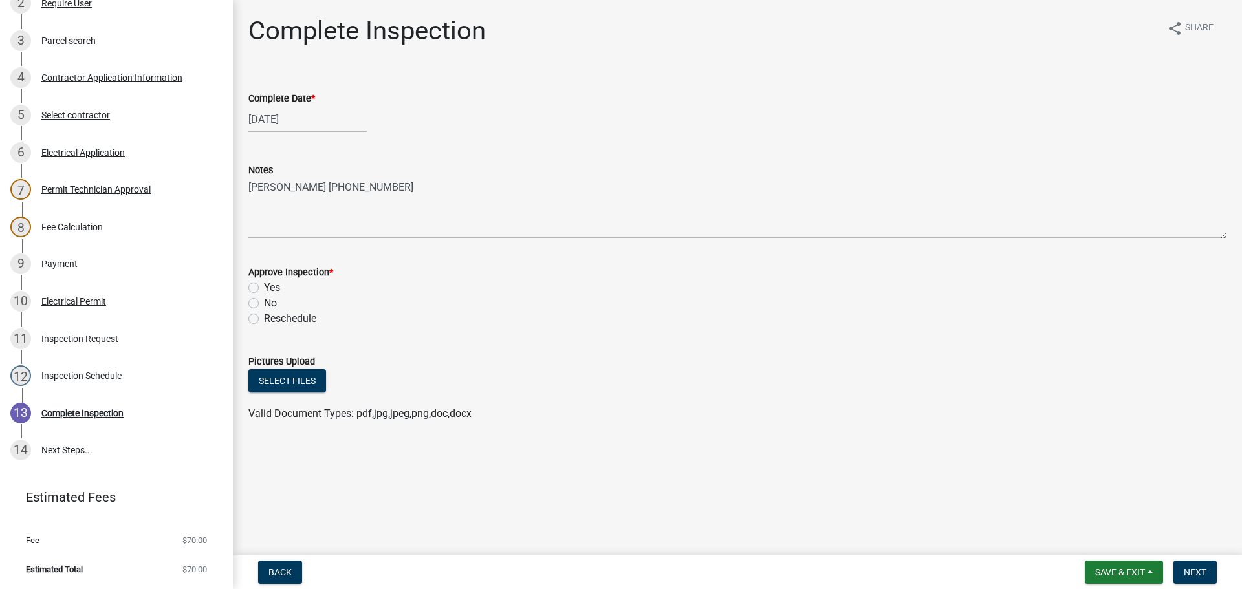
click at [264, 288] on label "Yes" at bounding box center [272, 288] width 16 height 16
click at [264, 288] on input "Yes" at bounding box center [268, 284] width 8 height 8
radio input "true"
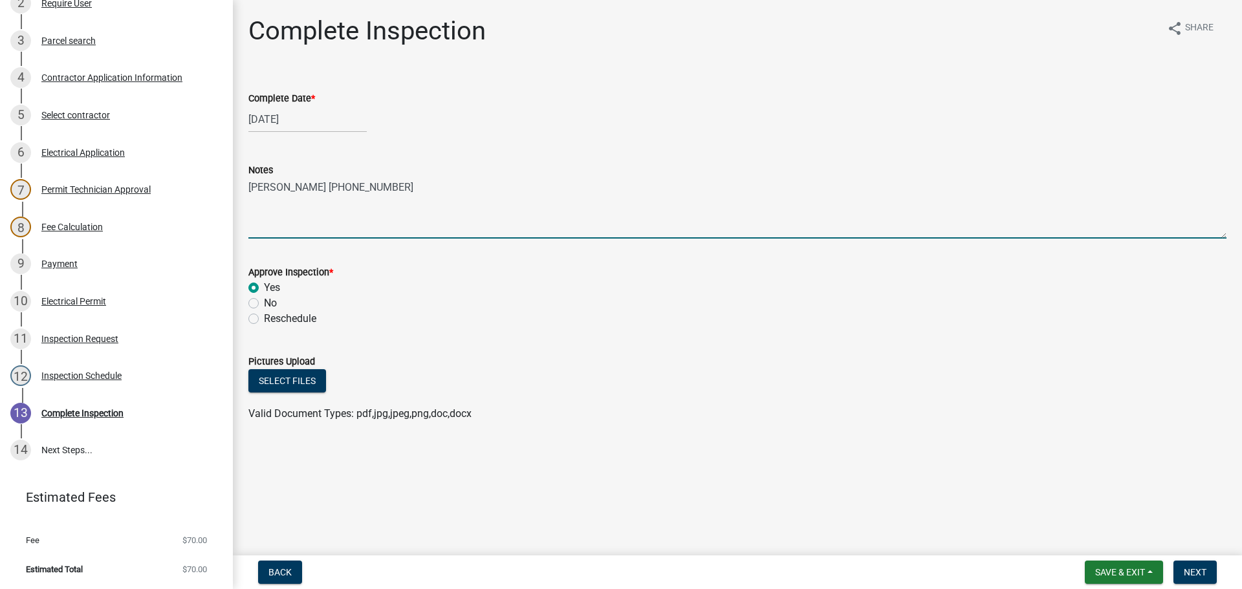
click at [456, 180] on textarea "DANIEL 502-823-4409" at bounding box center [737, 208] width 978 height 61
type textarea "DANIEL 502-823-4409 LW CALLED DUKE AT 2:52 PM SPOKE WITH ERIC FOR RECONNECT."
click at [1194, 571] on span "Next" at bounding box center [1195, 572] width 23 height 10
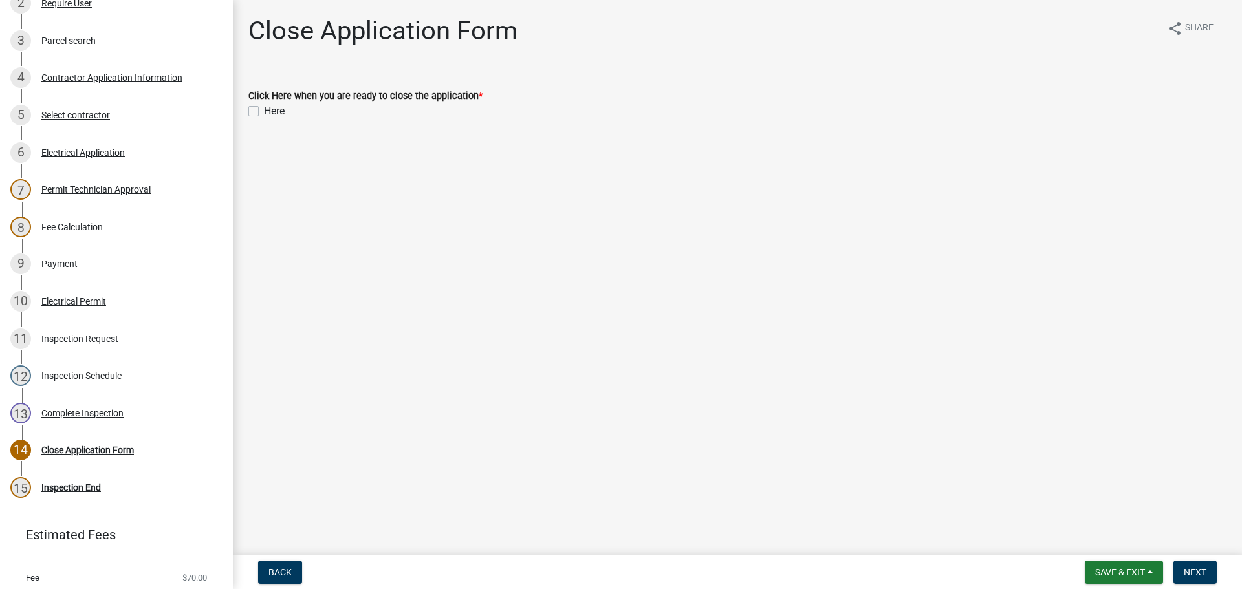
click at [264, 112] on label "Here" at bounding box center [274, 112] width 21 height 16
click at [264, 112] on input "Here" at bounding box center [268, 108] width 8 height 8
checkbox input "true"
click at [1198, 573] on span "Next" at bounding box center [1195, 572] width 23 height 10
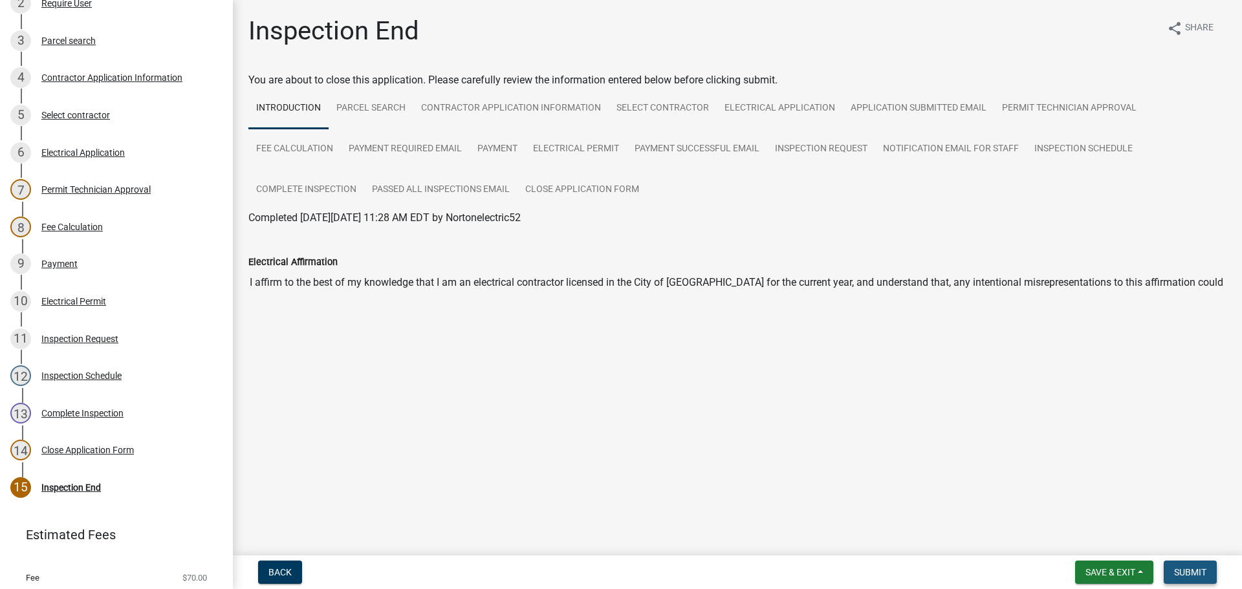
click at [1194, 572] on span "Submit" at bounding box center [1190, 572] width 32 height 10
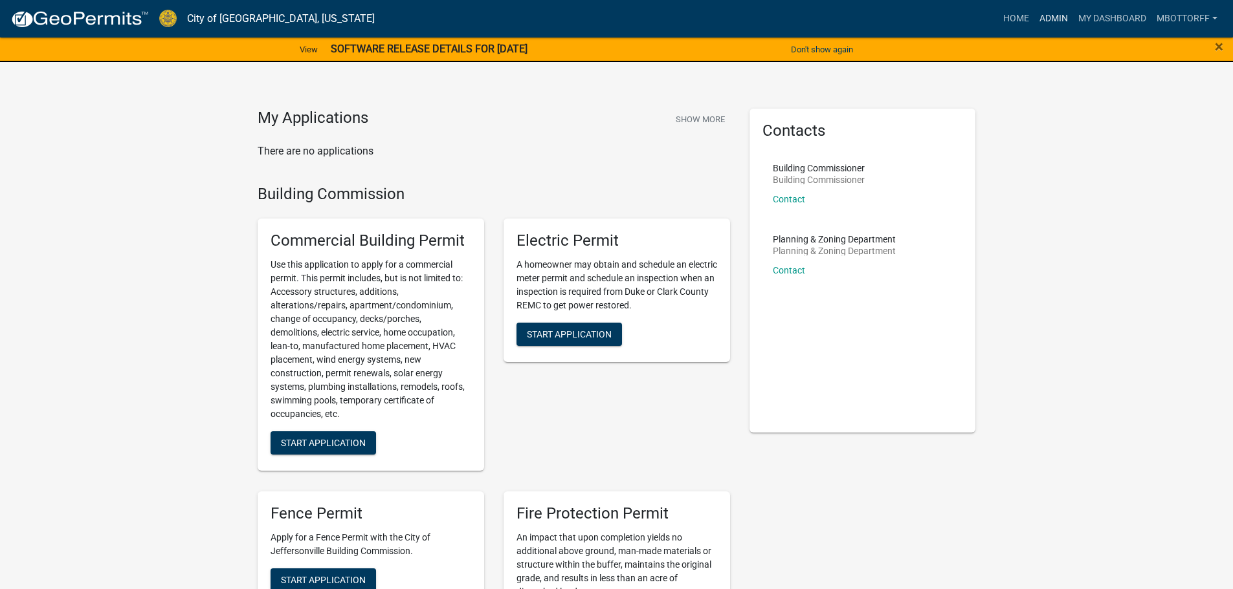
click at [1050, 17] on link "Admin" at bounding box center [1053, 18] width 39 height 25
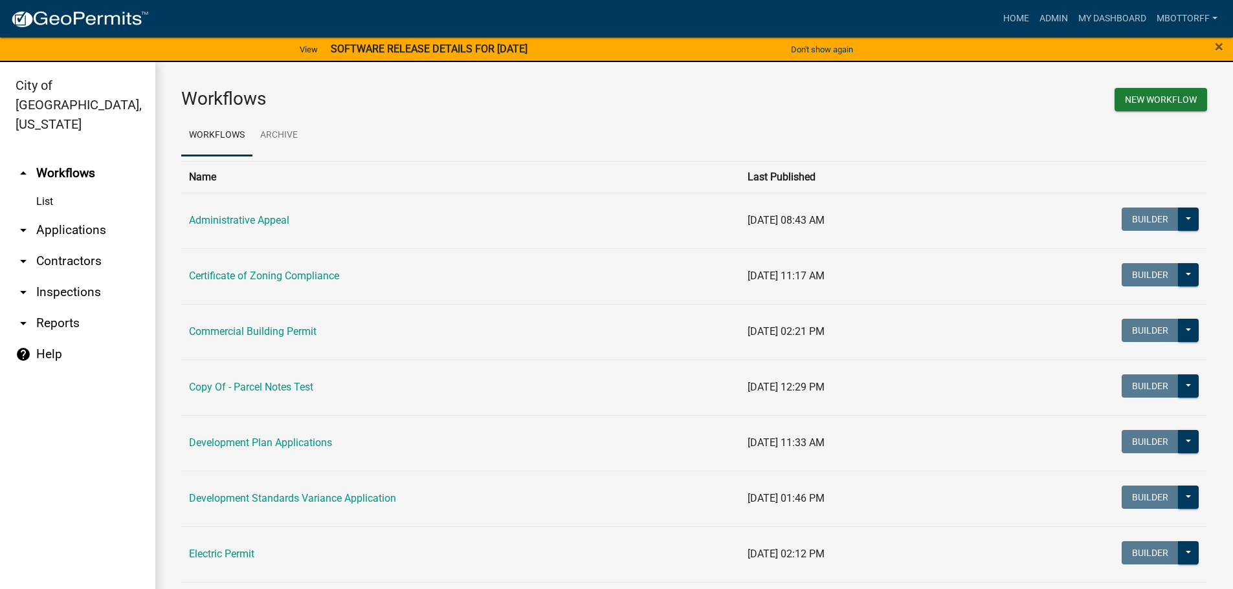
drag, startPoint x: 48, startPoint y: 272, endPoint x: 71, endPoint y: 273, distance: 23.3
click at [48, 277] on link "arrow_drop_down Inspections" at bounding box center [77, 292] width 155 height 31
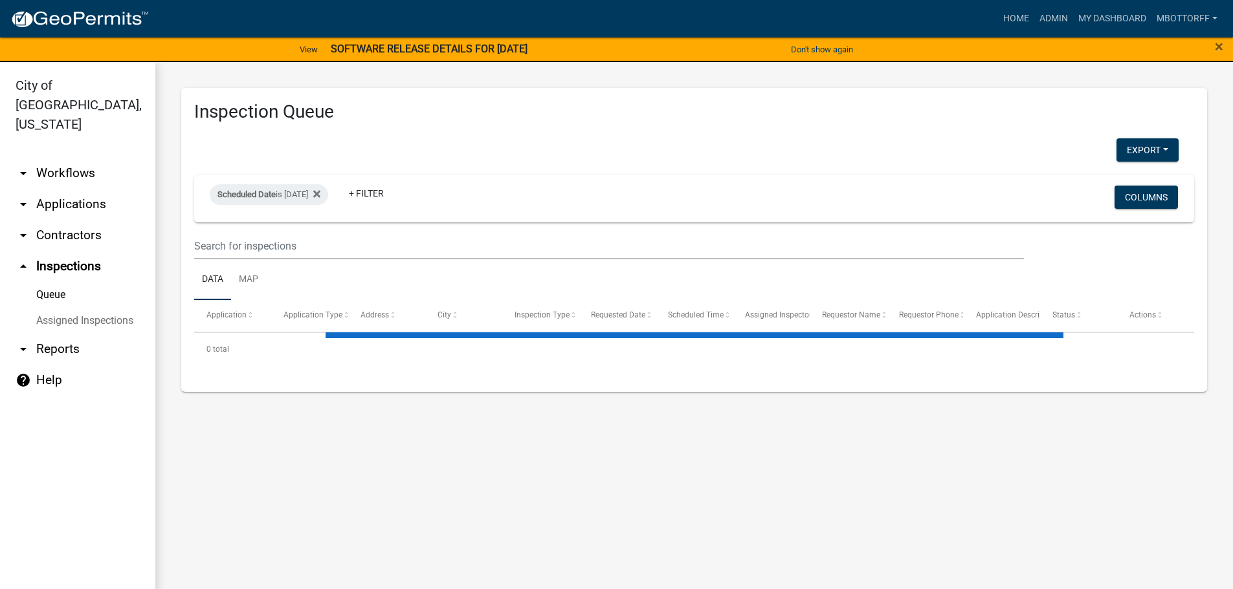
select select "3: 100"
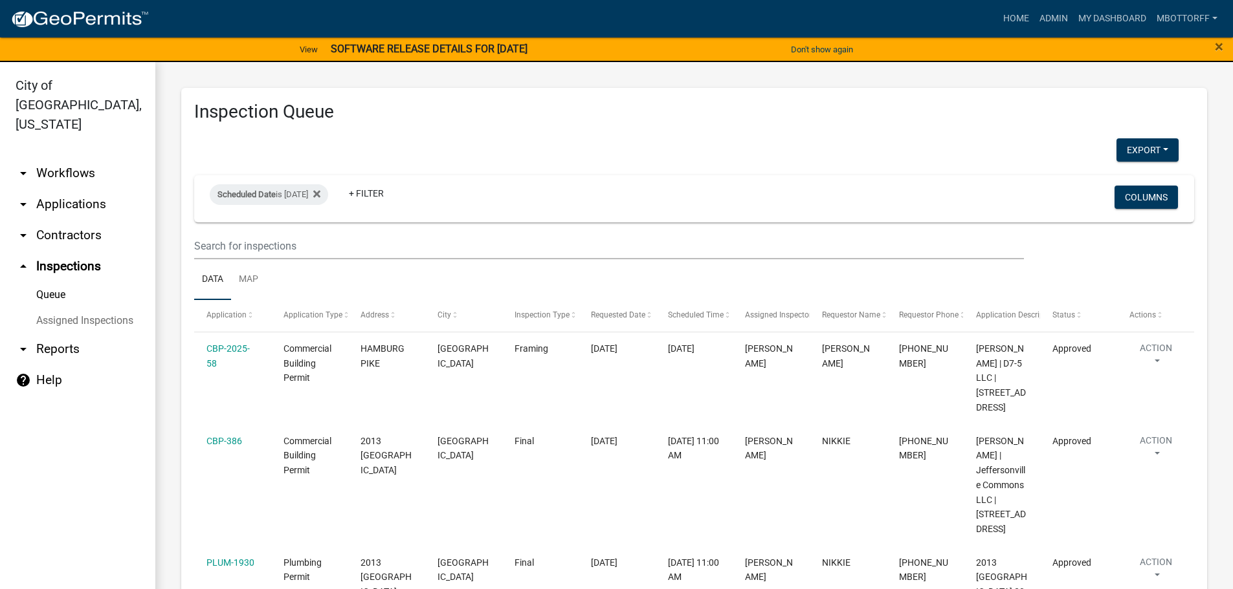
click at [82, 308] on link "Assigned Inspections" at bounding box center [77, 321] width 155 height 26
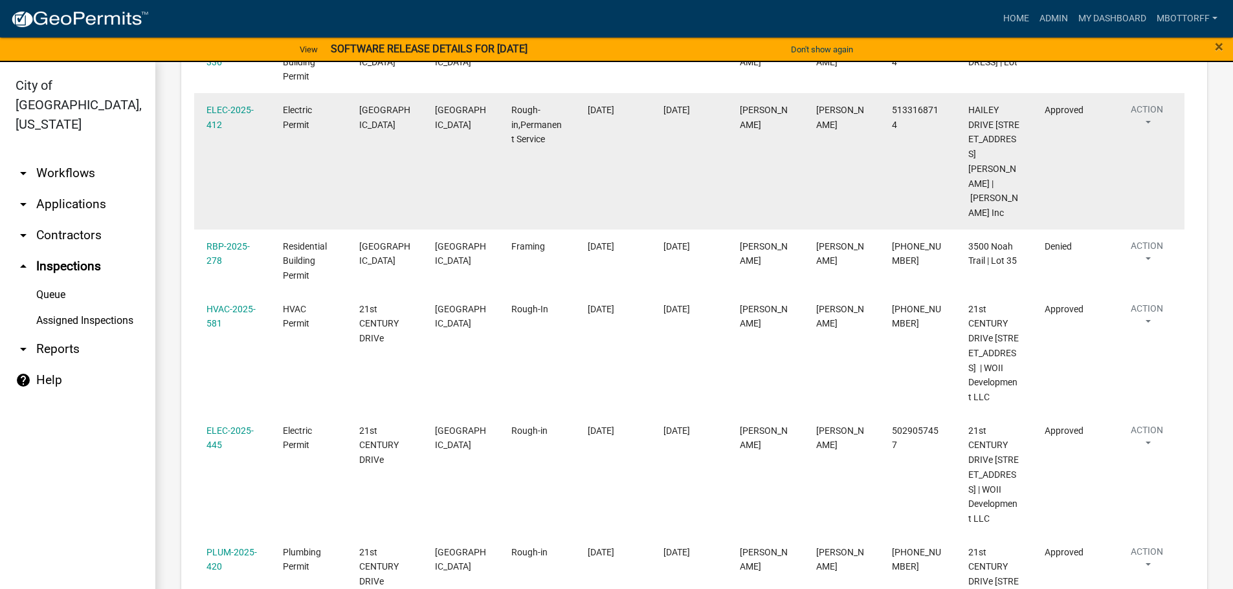
scroll to position [1618, 0]
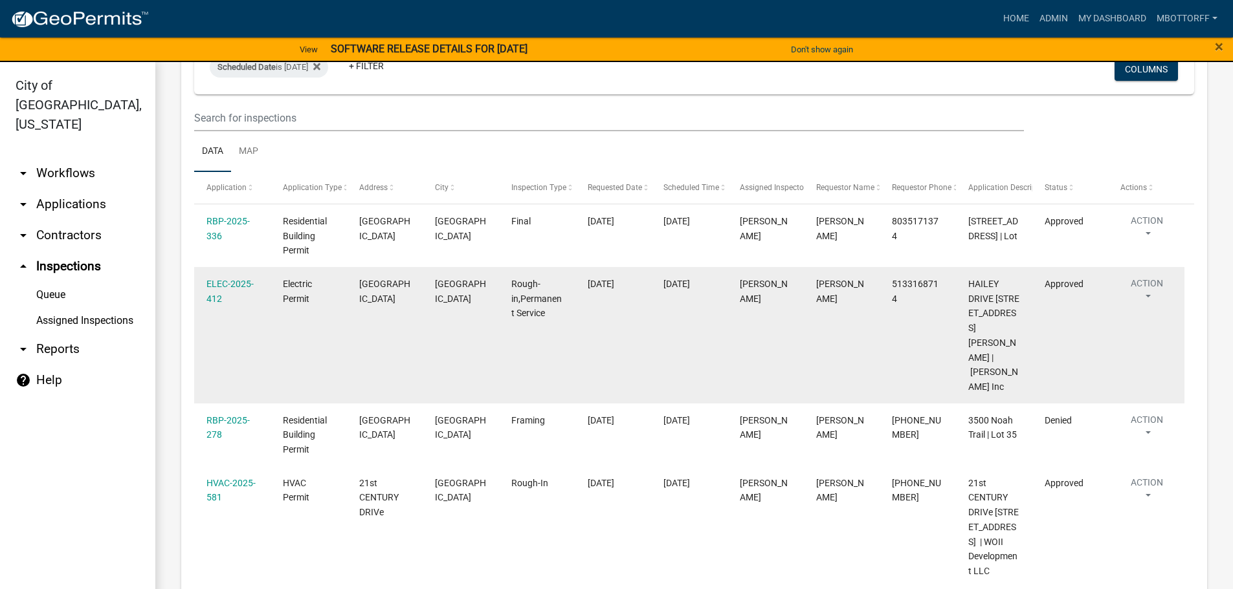
click at [515, 279] on span "Rough-in,Permanent Service" at bounding box center [536, 299] width 50 height 40
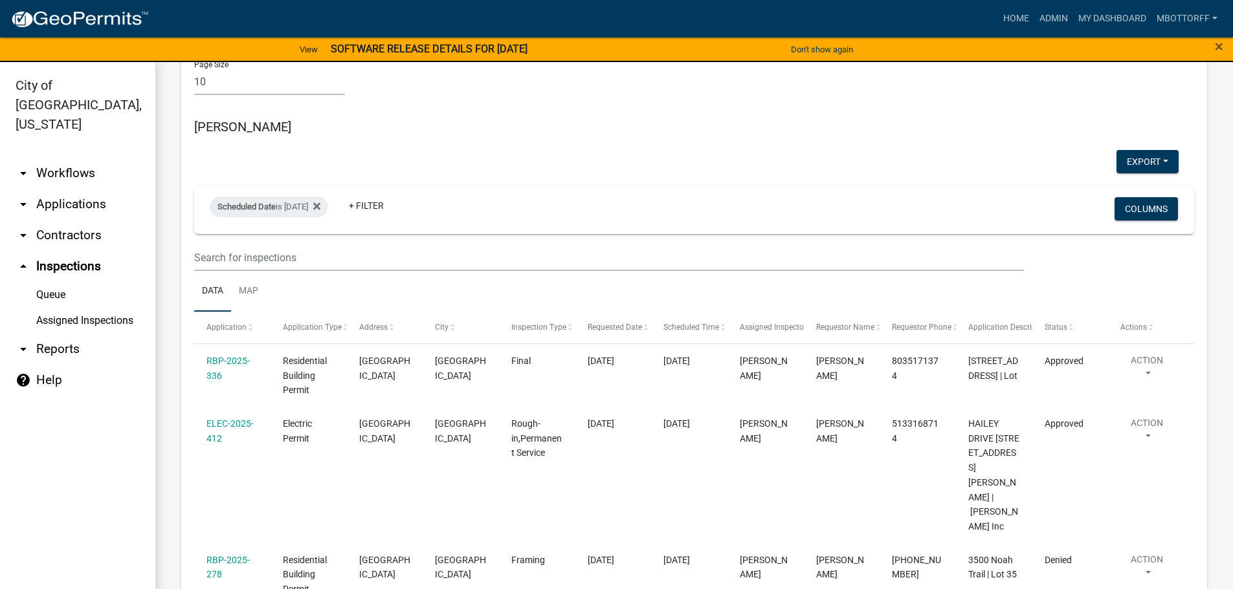
scroll to position [1424, 0]
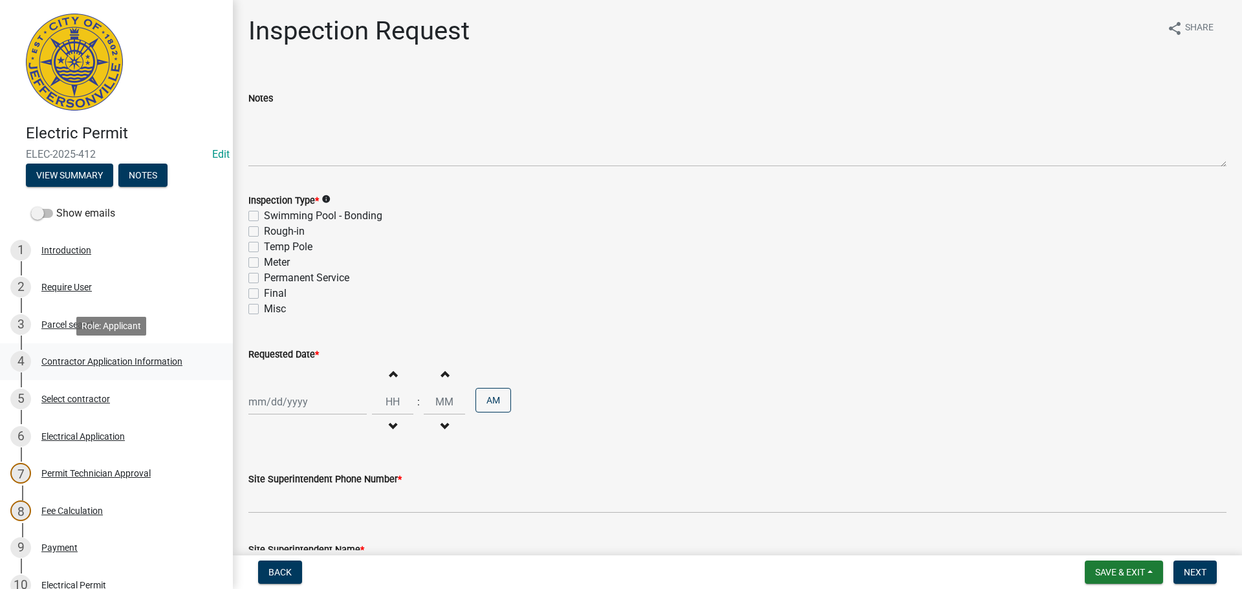
click at [63, 359] on div "Contractor Application Information" at bounding box center [111, 361] width 141 height 9
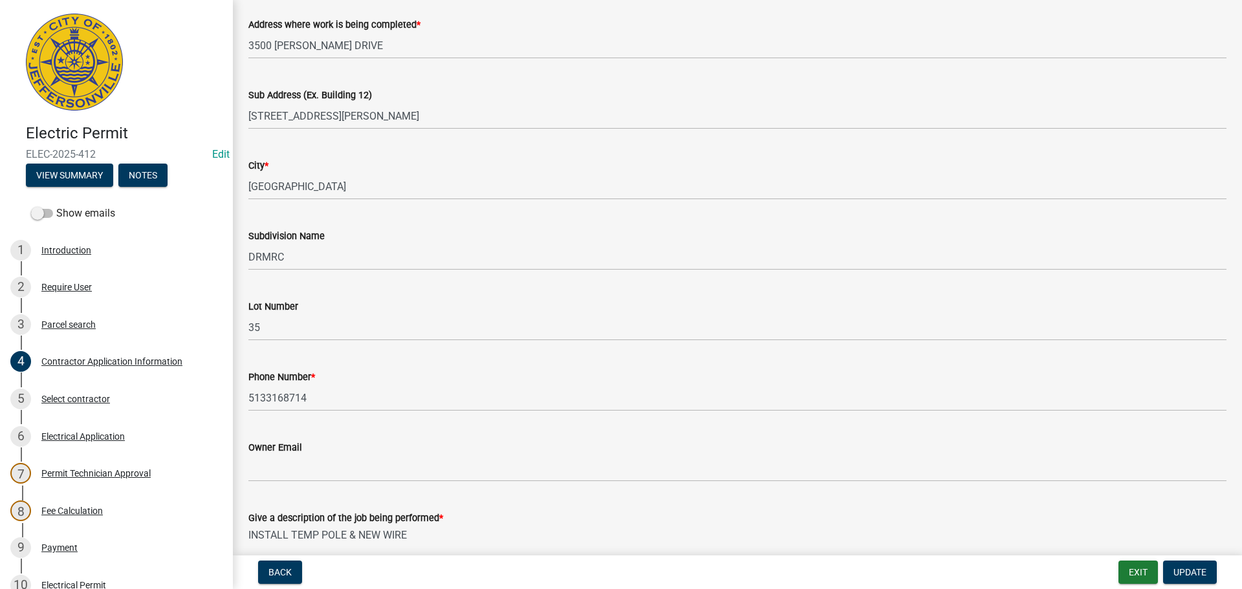
scroll to position [194, 0]
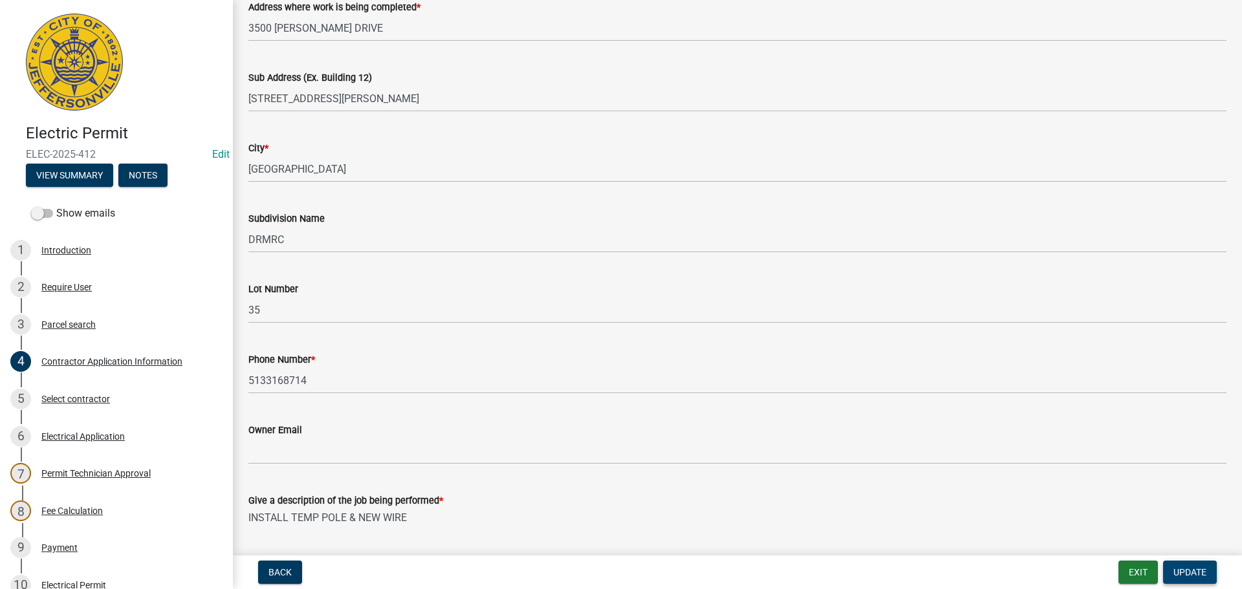
click at [1172, 571] on button "Update" at bounding box center [1190, 572] width 54 height 23
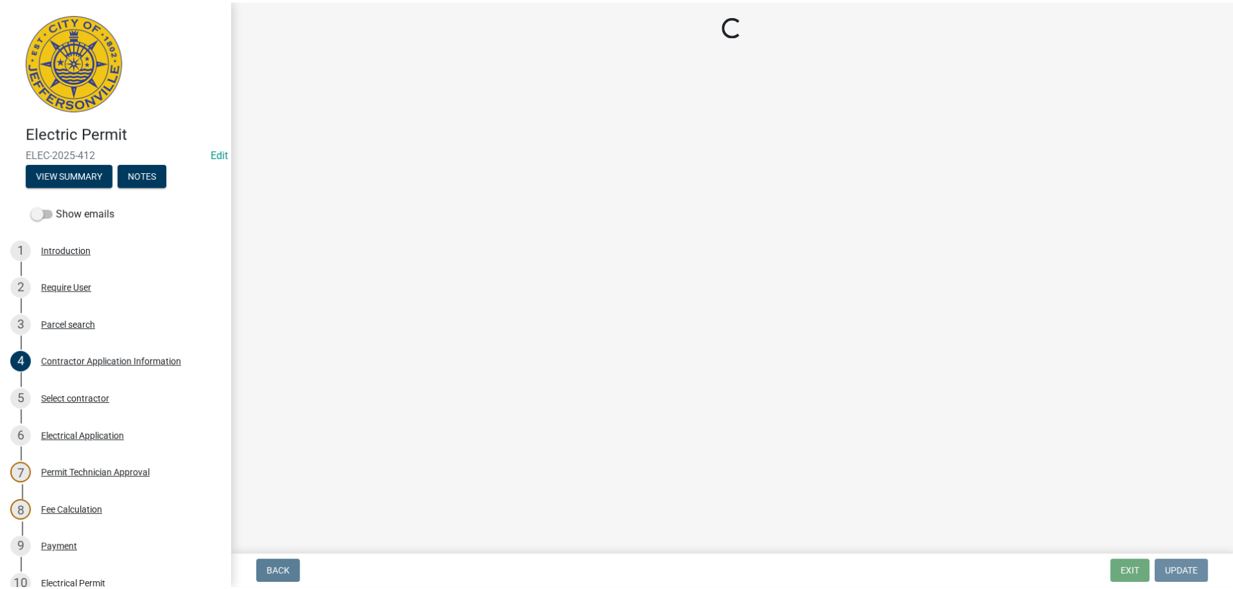
scroll to position [0, 0]
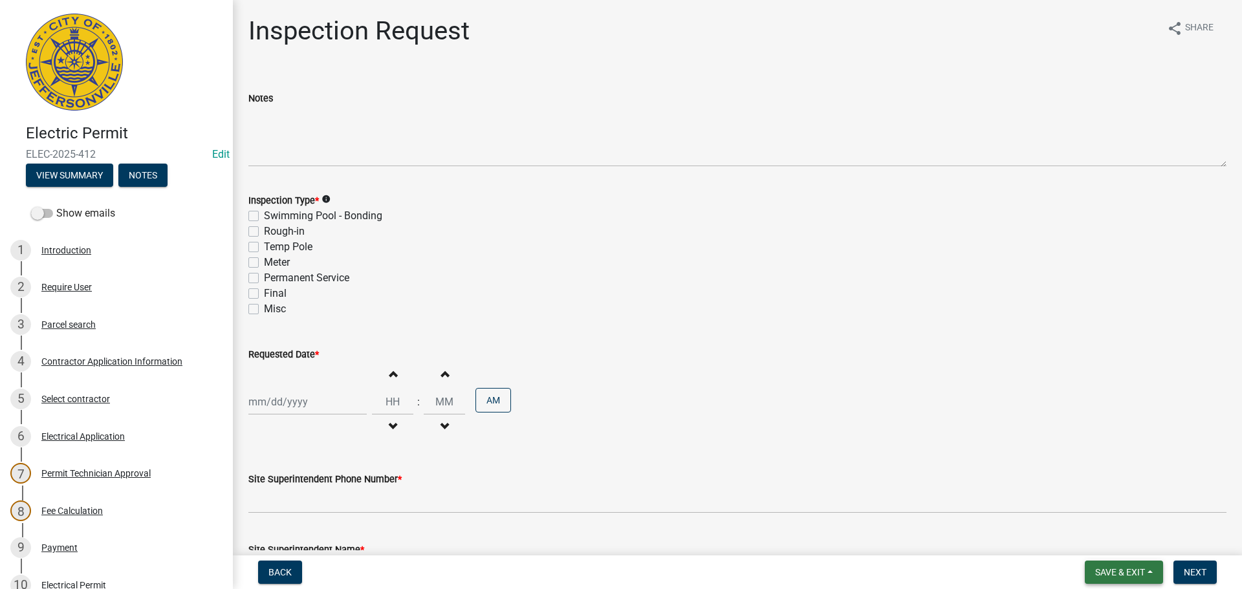
click at [1107, 573] on span "Save & Exit" at bounding box center [1121, 572] width 50 height 10
click at [1096, 540] on button "Save & Exit" at bounding box center [1112, 538] width 104 height 31
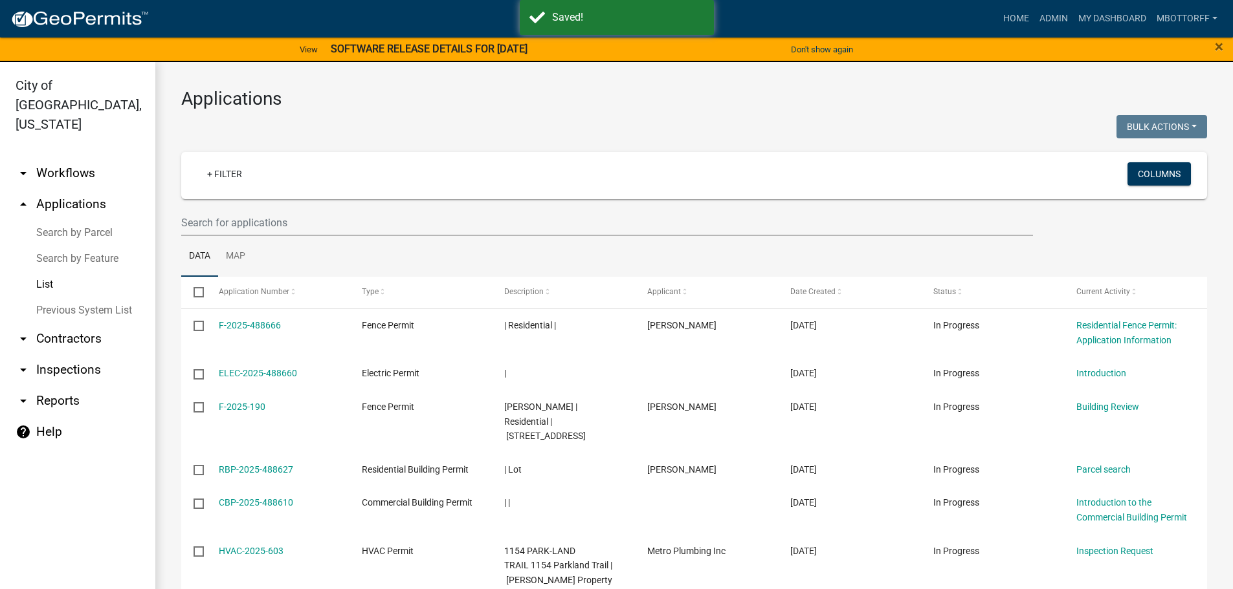
click at [65, 324] on link "arrow_drop_down Contractors" at bounding box center [77, 339] width 155 height 31
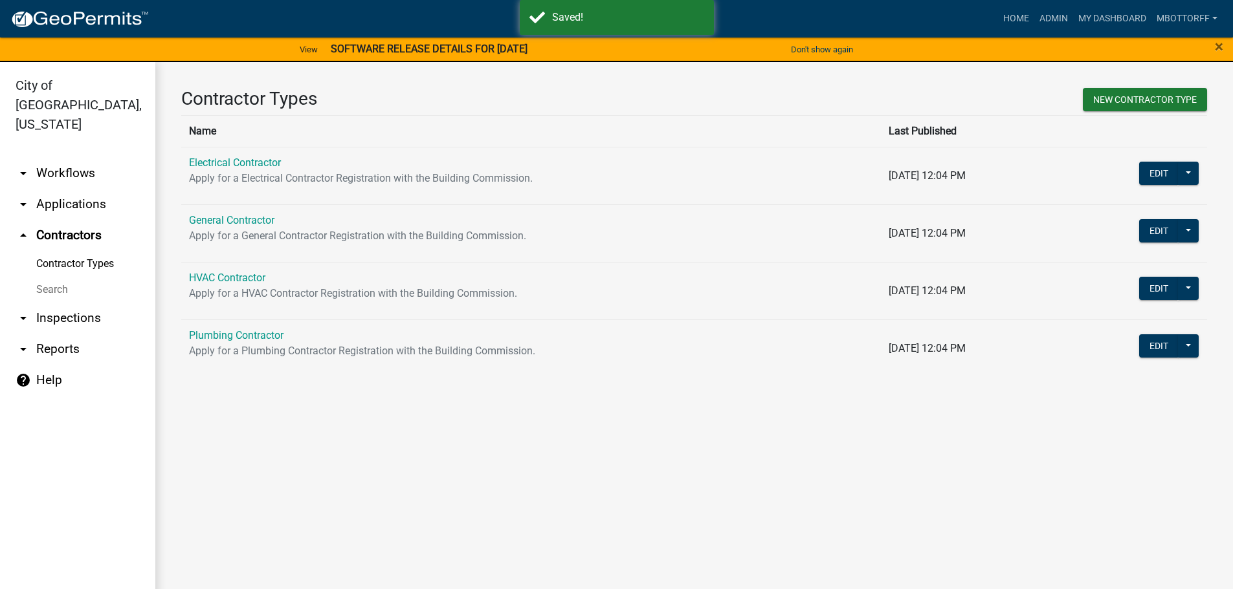
click at [37, 277] on link "Search" at bounding box center [77, 290] width 155 height 26
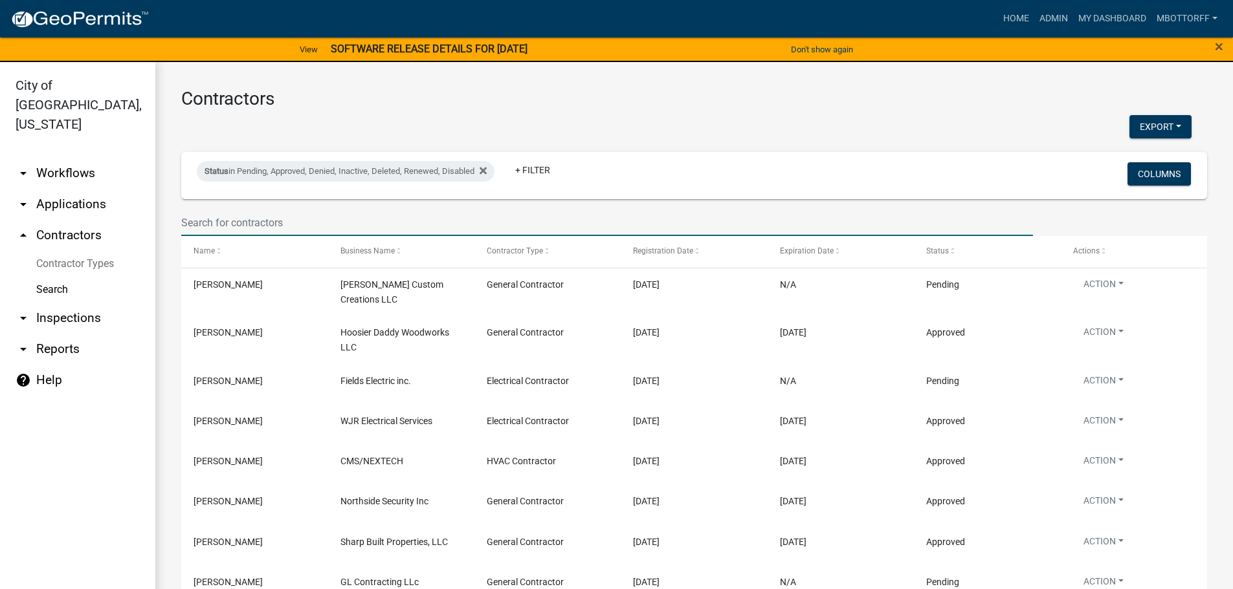
click at [247, 221] on input "text" at bounding box center [607, 223] width 852 height 27
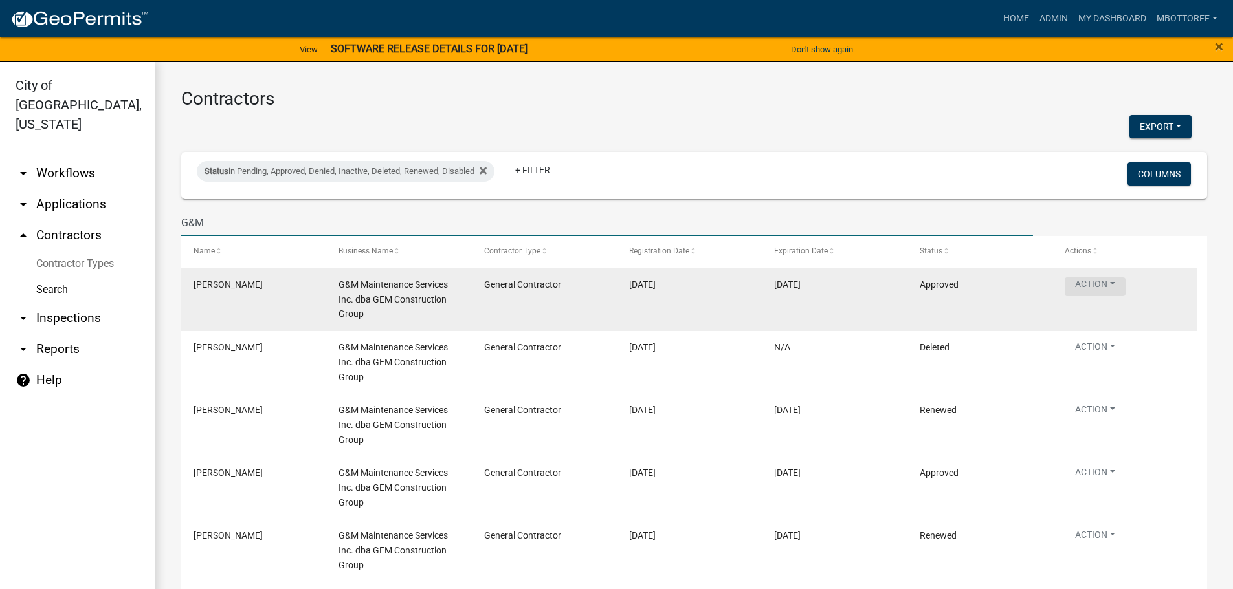
type input "G&M"
click at [1112, 282] on button "Action" at bounding box center [1094, 287] width 61 height 19
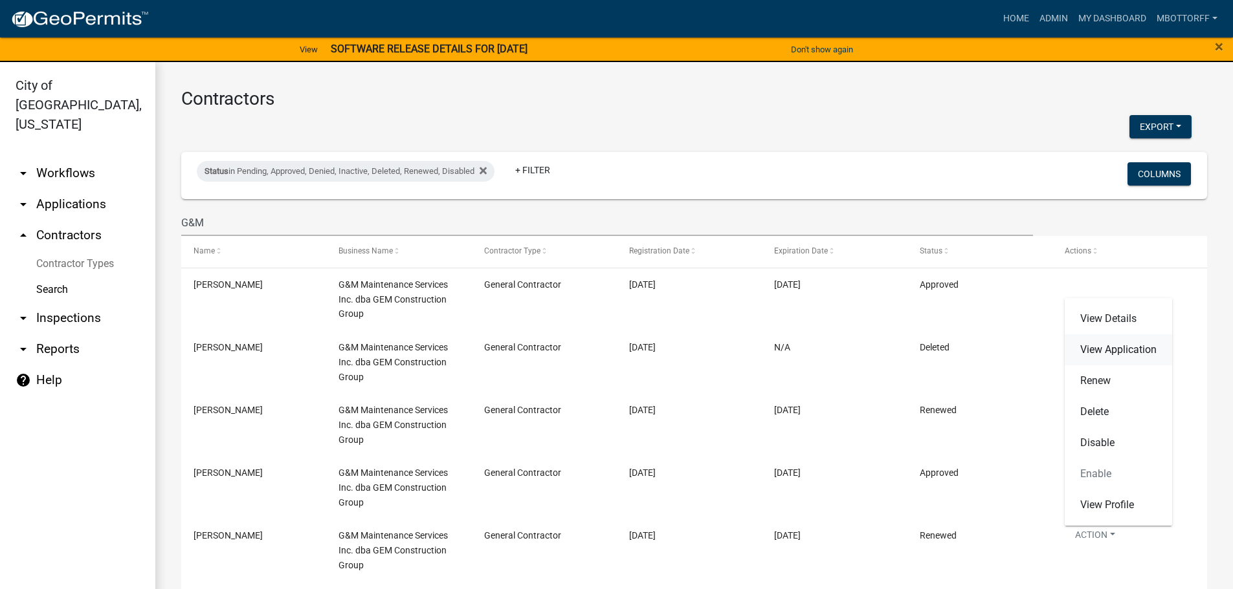
click at [1094, 350] on link "View Application" at bounding box center [1117, 350] width 107 height 31
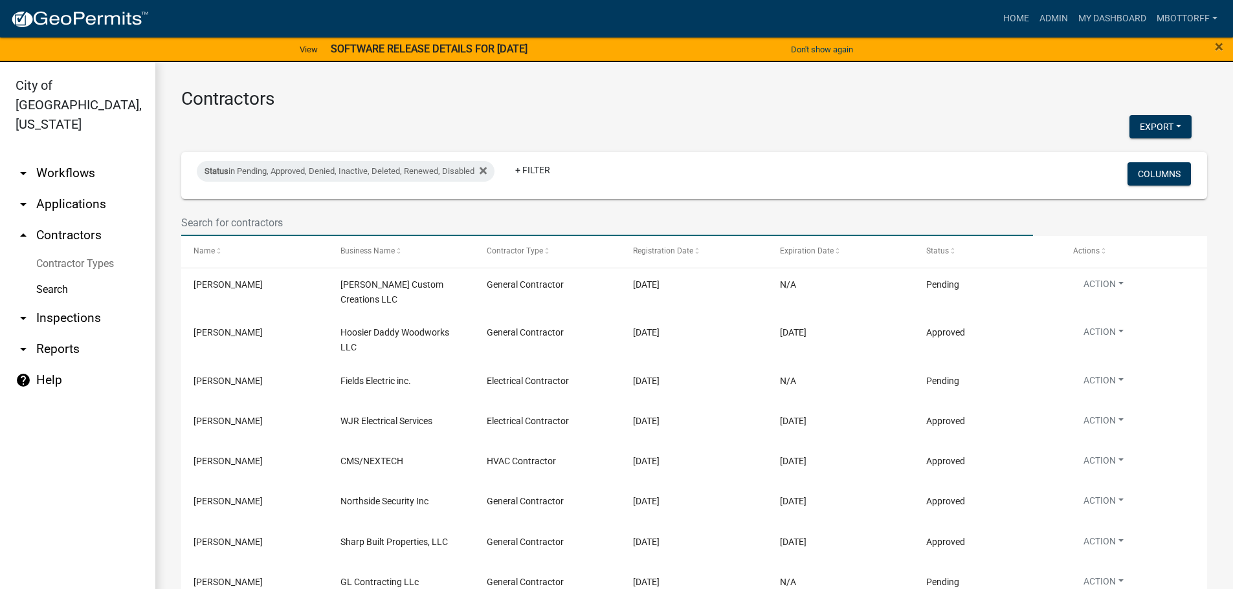
click at [191, 221] on input "text" at bounding box center [607, 223] width 852 height 27
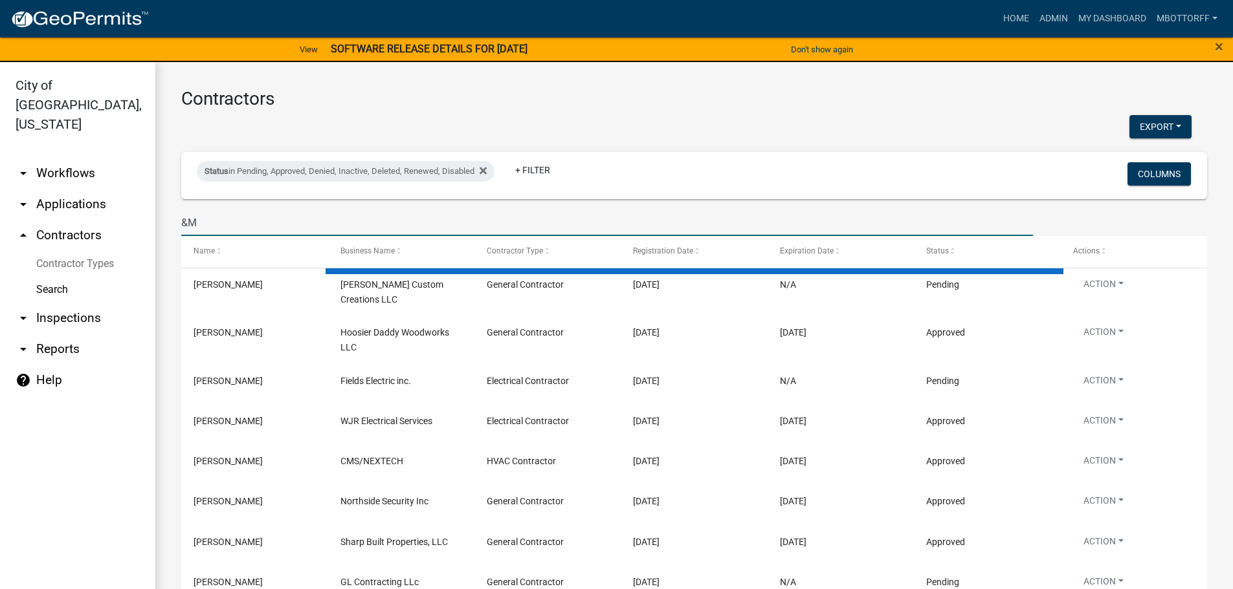
type input "&"
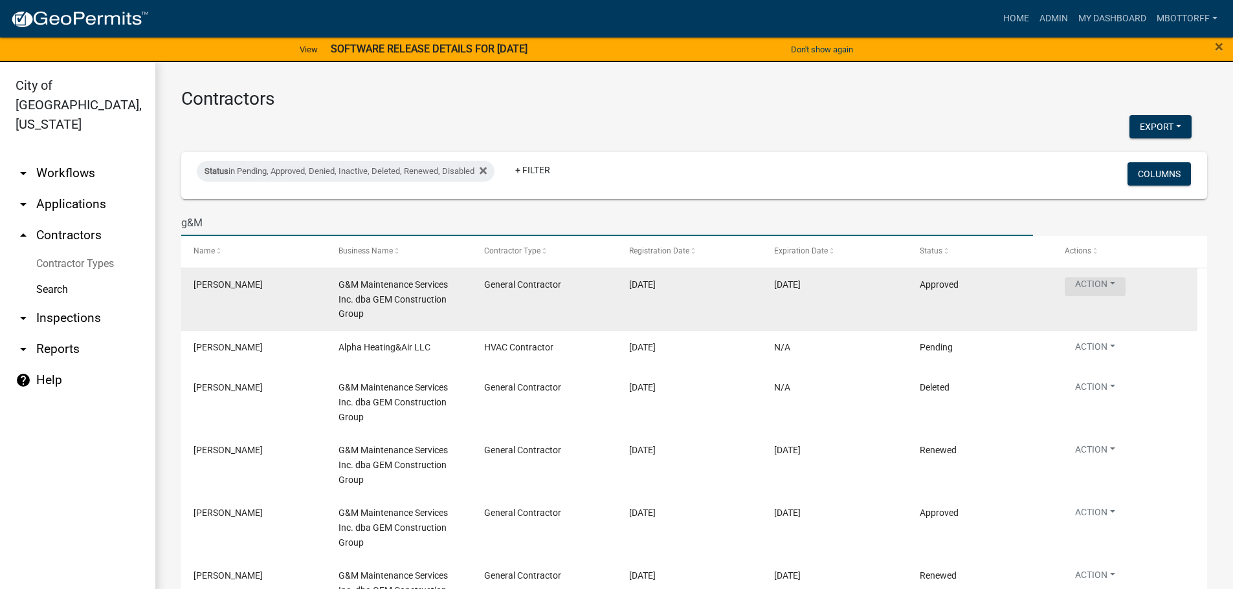
type input "g&M"
click at [1118, 281] on button "Action" at bounding box center [1094, 287] width 61 height 19
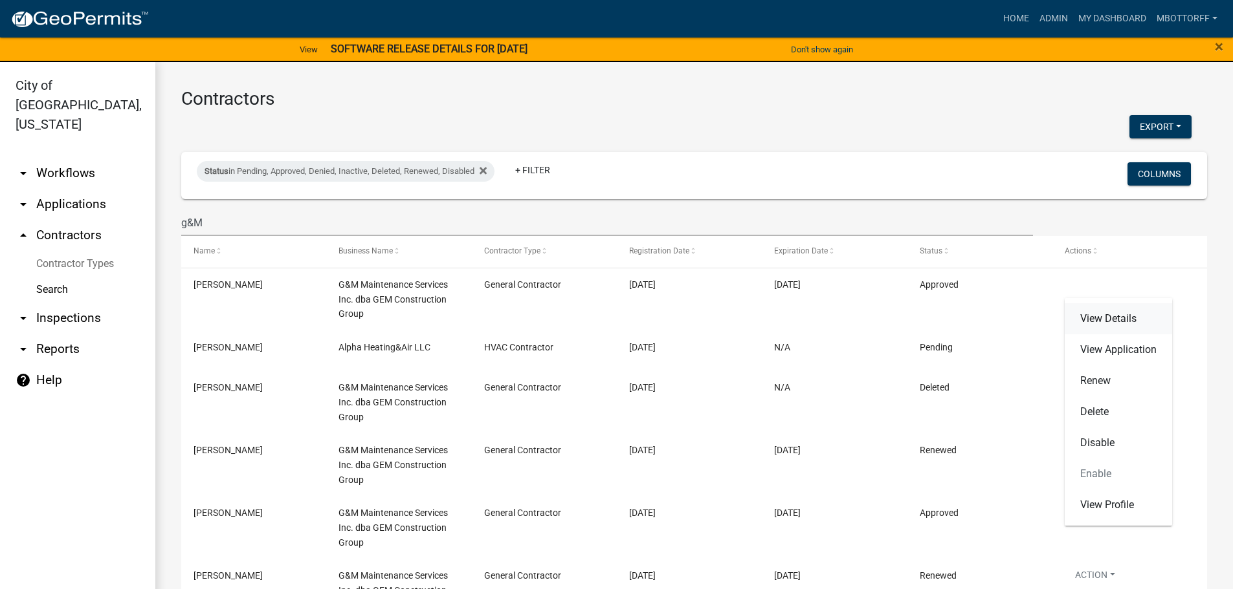
click at [1097, 316] on link "View Details" at bounding box center [1117, 318] width 107 height 31
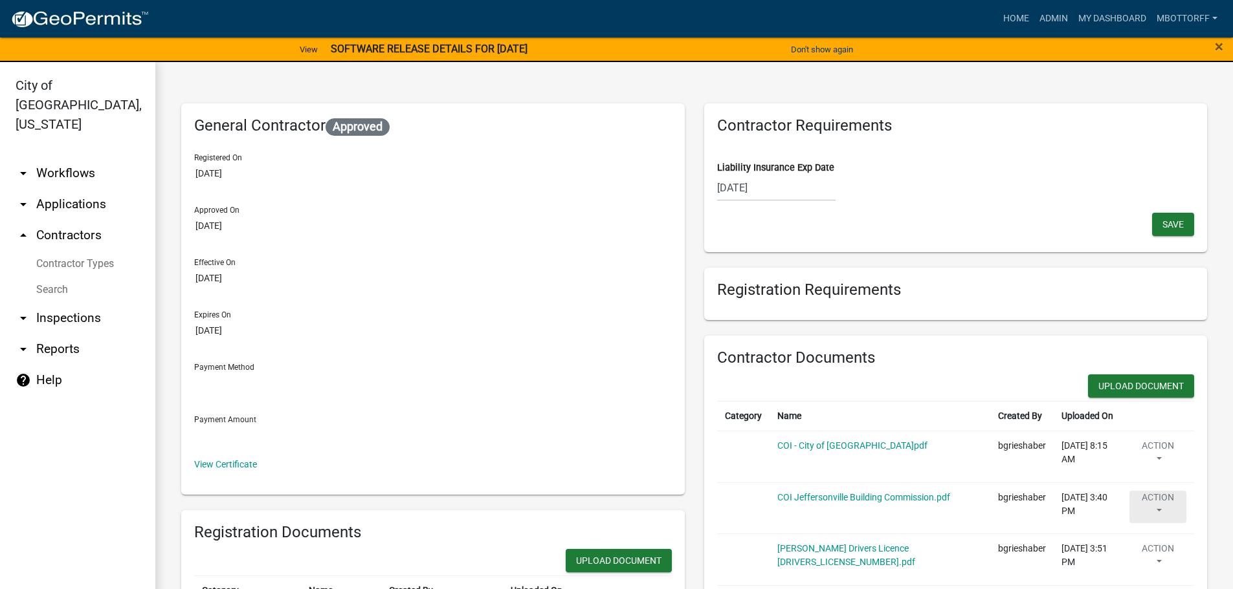
click at [1154, 506] on button "Action" at bounding box center [1157, 507] width 57 height 32
click at [1149, 443] on link "Delete" at bounding box center [1181, 439] width 104 height 31
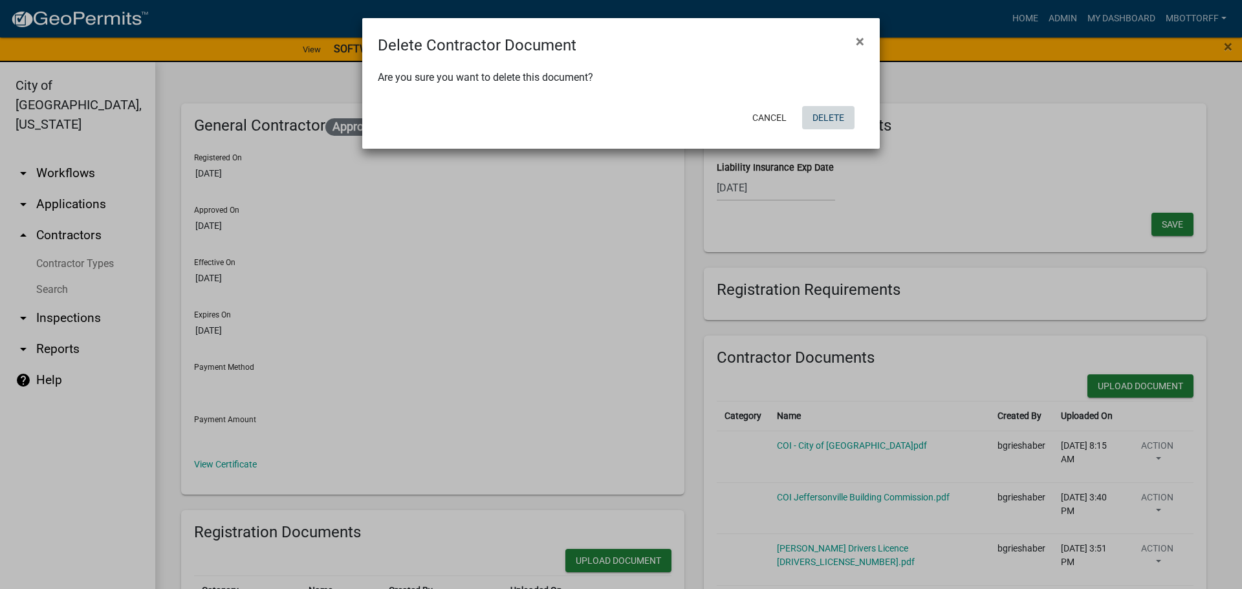
click at [832, 126] on button "Delete" at bounding box center [828, 117] width 52 height 23
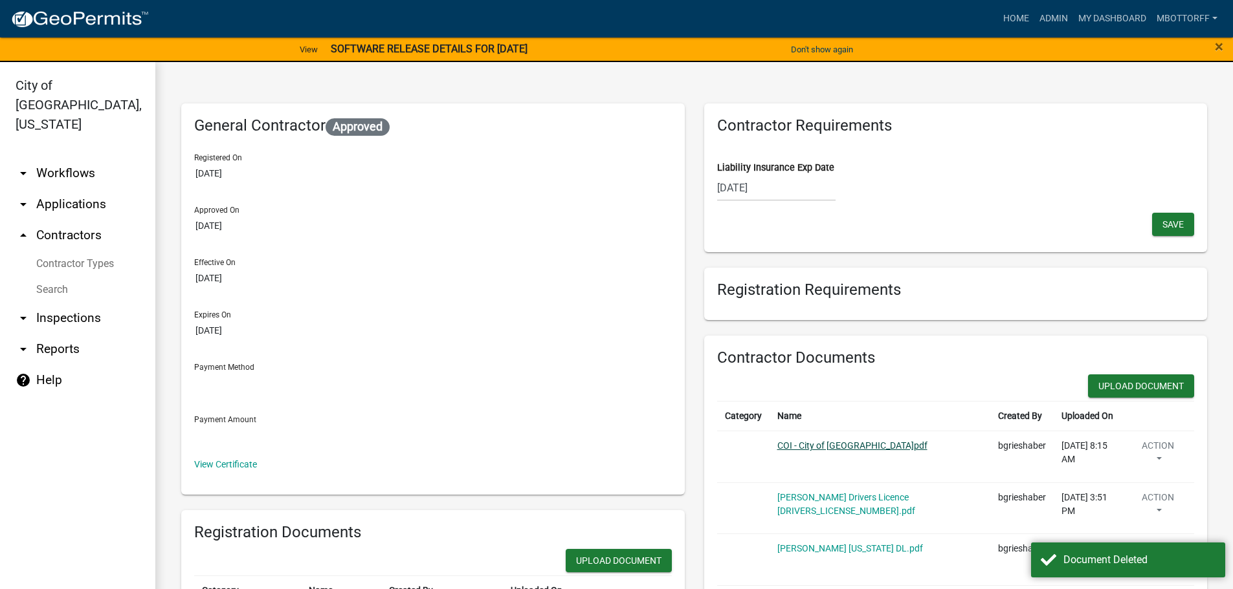
click at [876, 444] on link "COI - City of [GEOGRAPHIC_DATA]pdf" at bounding box center [852, 446] width 150 height 10
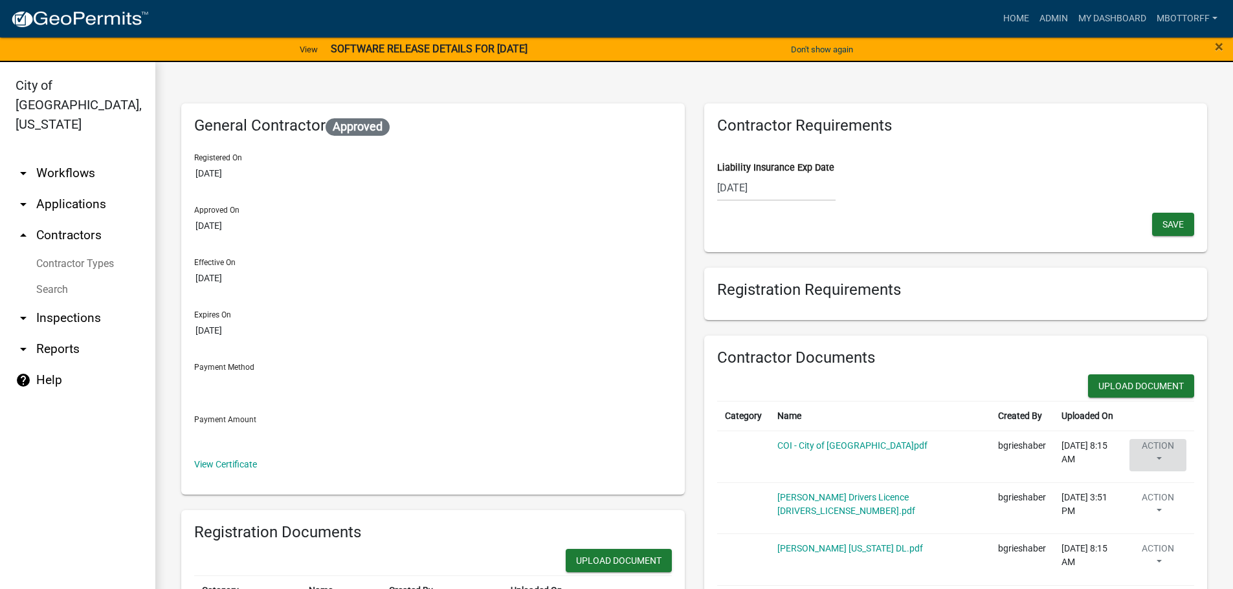
click at [1159, 452] on button "Action" at bounding box center [1157, 455] width 57 height 32
click at [1151, 495] on link "Delete" at bounding box center [1181, 493] width 104 height 31
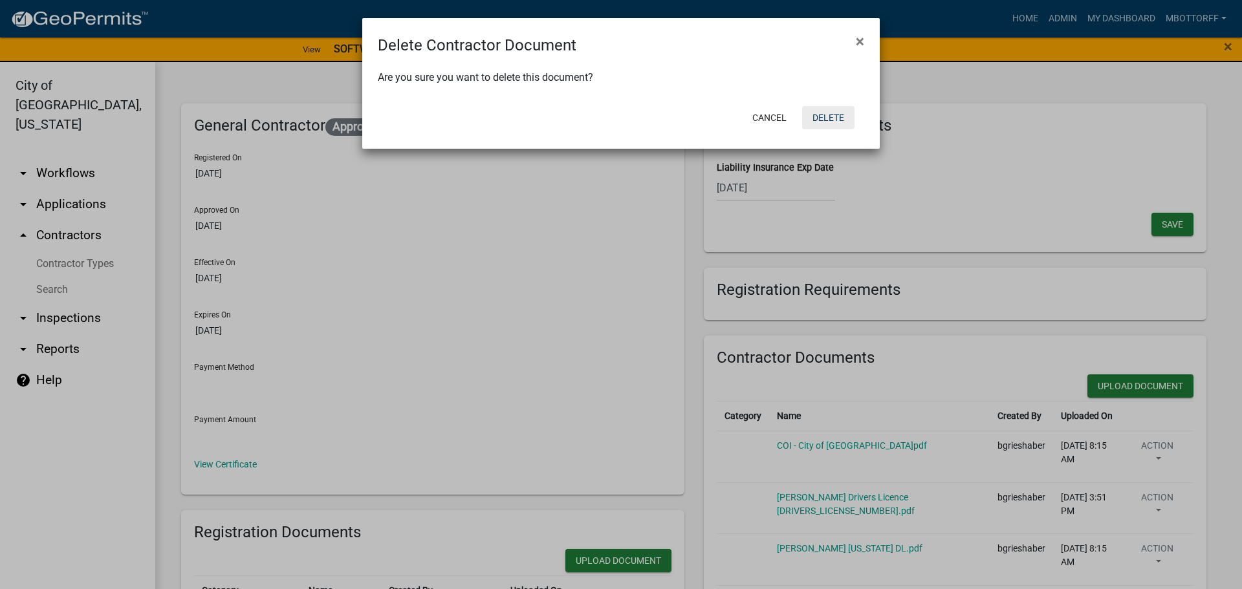
click at [826, 118] on button "Delete" at bounding box center [828, 117] width 52 height 23
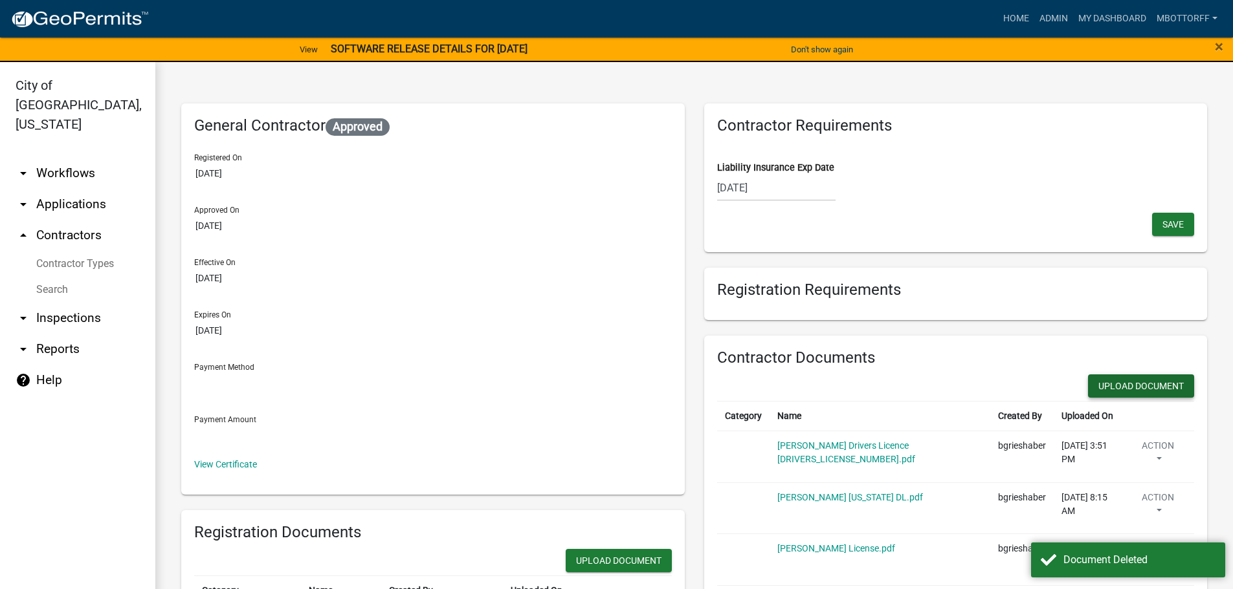
click at [1126, 384] on button "Upload Document" at bounding box center [1141, 386] width 106 height 23
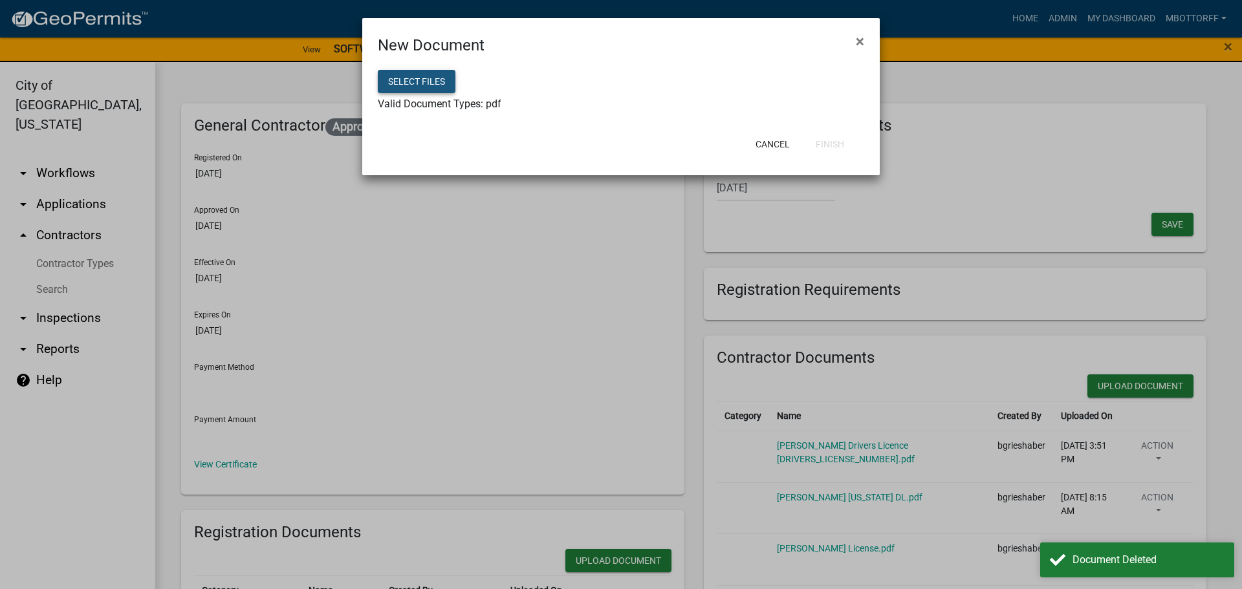
click at [393, 78] on button "Select files" at bounding box center [417, 81] width 78 height 23
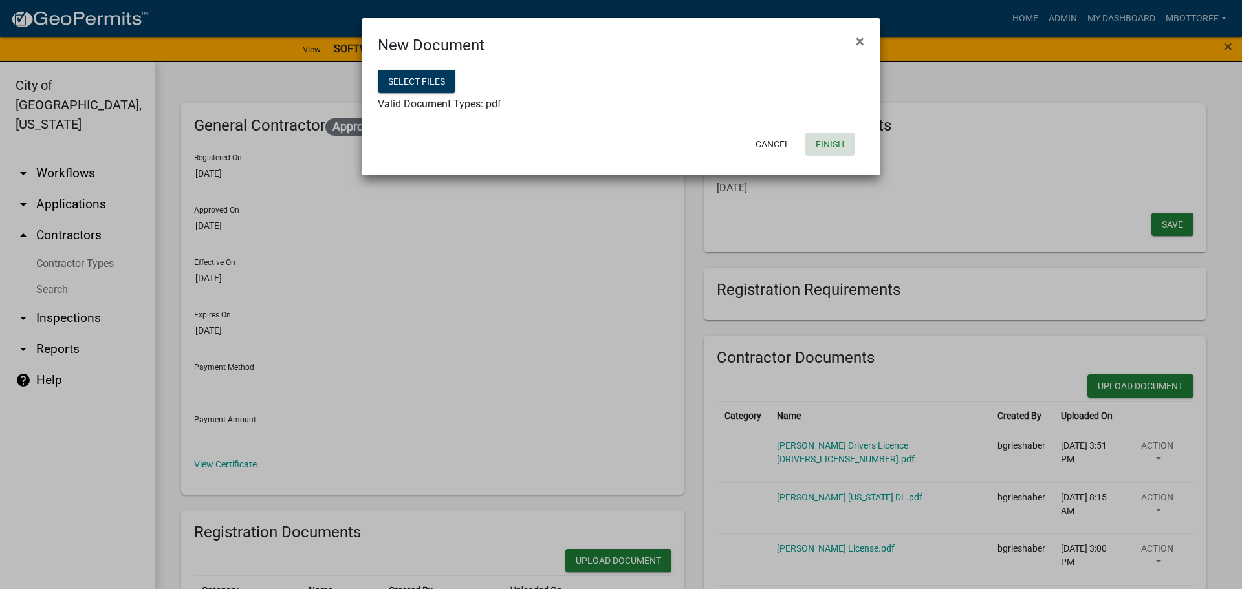
click at [820, 147] on button "Finish" at bounding box center [830, 144] width 49 height 23
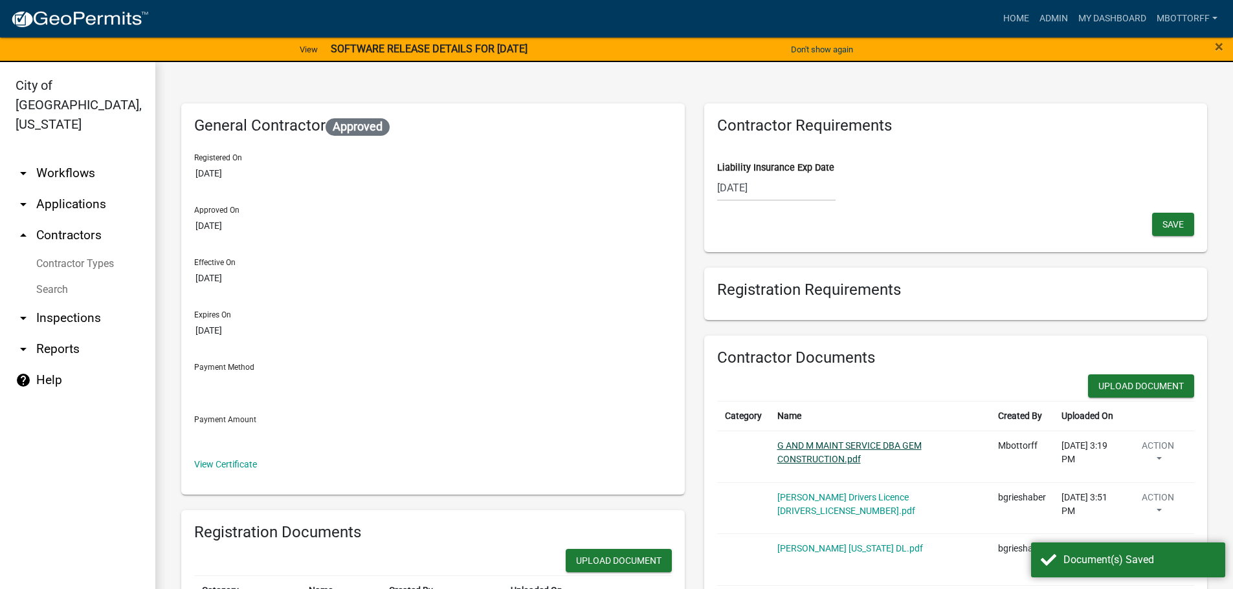
click at [830, 445] on link "G AND M MAINT SERVICE DBA GEM CONSTRUCTION.pdf" at bounding box center [849, 453] width 144 height 24
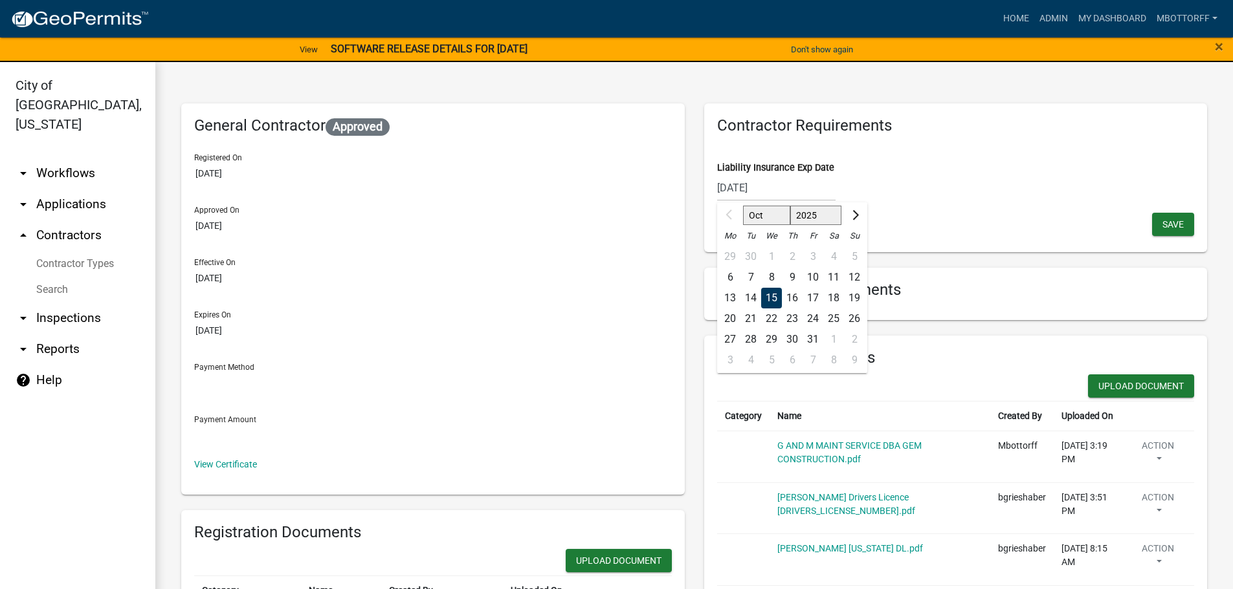
click at [782, 186] on div "[DATE] Oct Nov [DATE] 2026 2027 2028 2029 2030 2031 2032 2033 2034 2035 2036 20…" at bounding box center [776, 188] width 118 height 27
click at [782, 186] on input "[DATE]" at bounding box center [776, 188] width 118 height 27
type input "[DATE]"
click at [1166, 223] on span "Save" at bounding box center [1172, 224] width 21 height 10
